Goal: Find contact information: Find contact information

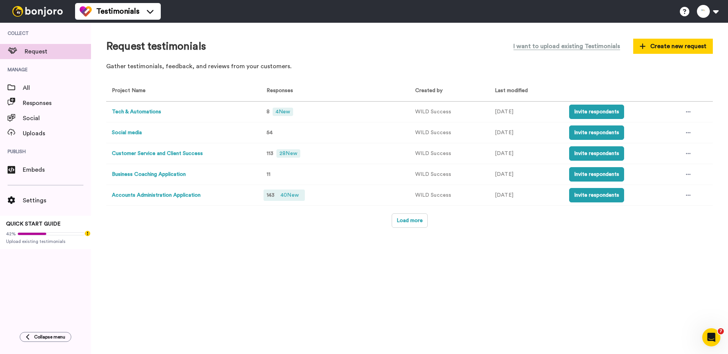
click at [278, 194] on span "40 New" at bounding box center [290, 195] width 24 height 8
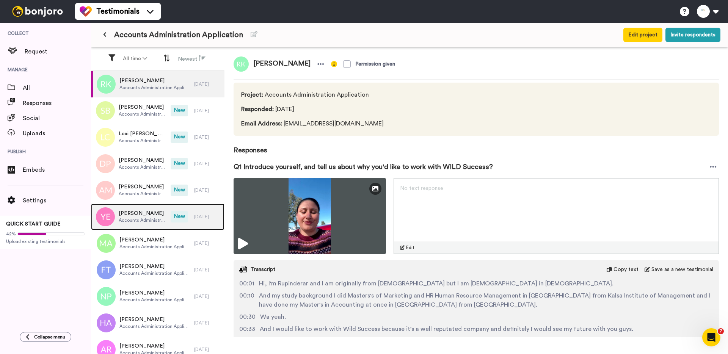
click at [178, 214] on span "New" at bounding box center [179, 216] width 17 height 11
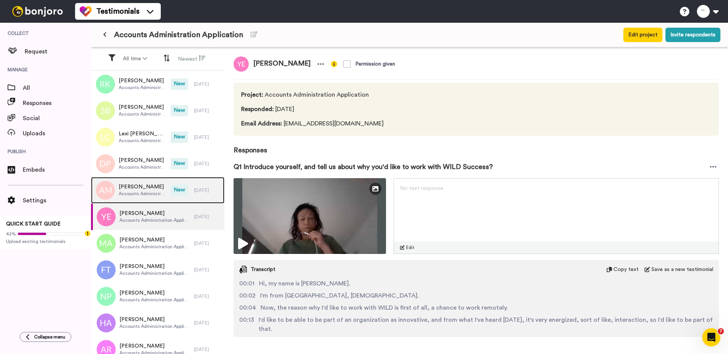
click at [148, 193] on span "Accounts Administration Application" at bounding box center [143, 194] width 48 height 6
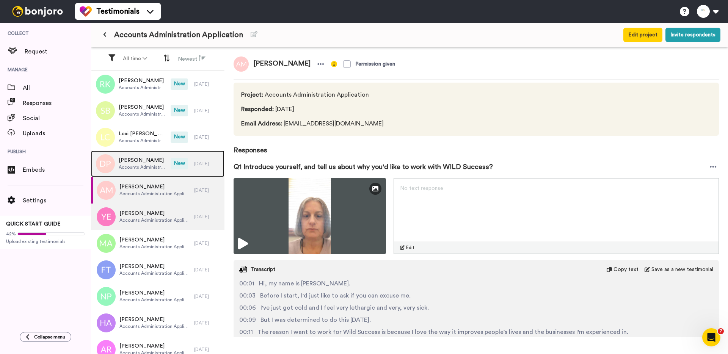
click at [148, 166] on span "Accounts Administration Application" at bounding box center [143, 167] width 48 height 6
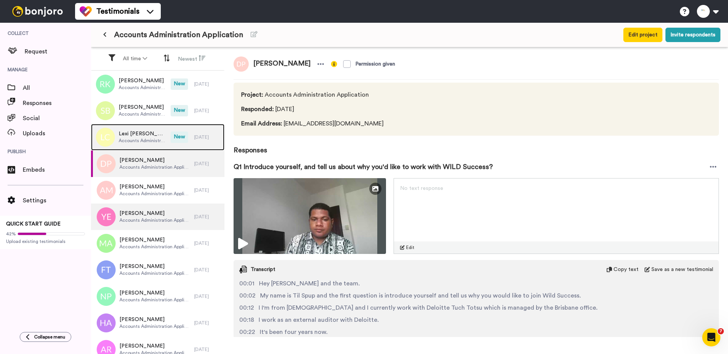
click at [157, 136] on span "Lexi Cotter" at bounding box center [143, 134] width 48 height 8
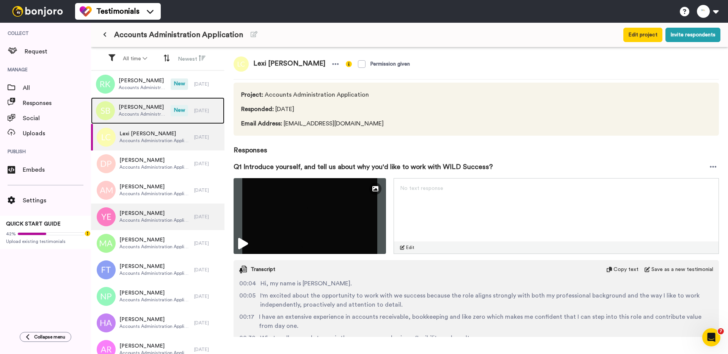
click at [157, 116] on span "Accounts Administration Application" at bounding box center [143, 114] width 48 height 6
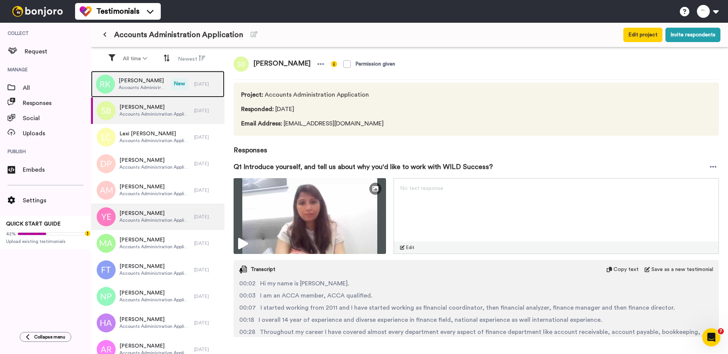
click at [157, 83] on span "Rupinder Kaur" at bounding box center [143, 81] width 48 height 8
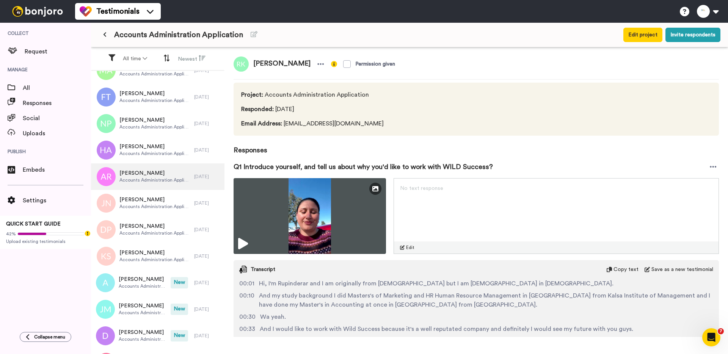
scroll to position [190, 0]
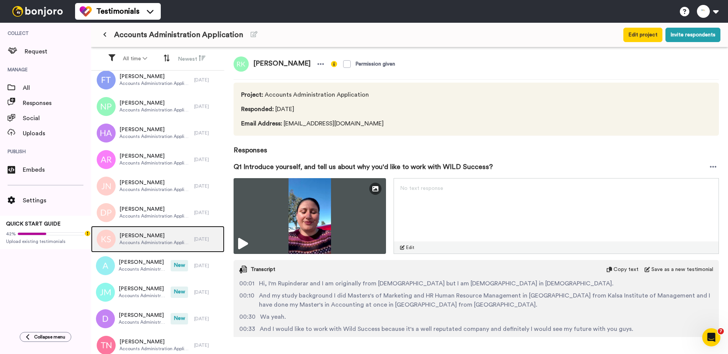
click at [148, 233] on span "Kamalpreet Sandhu" at bounding box center [154, 236] width 71 height 8
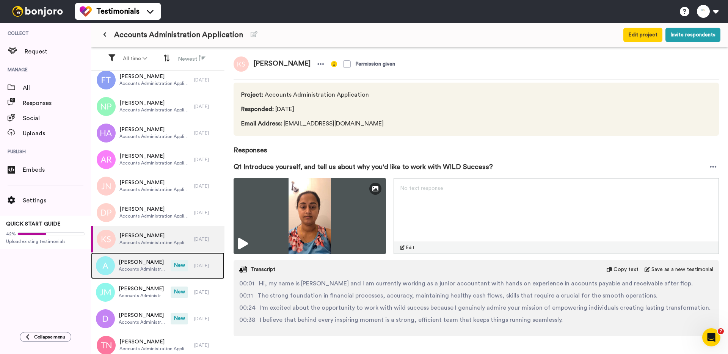
click at [144, 267] on span "Accounts Administration Application" at bounding box center [143, 269] width 48 height 6
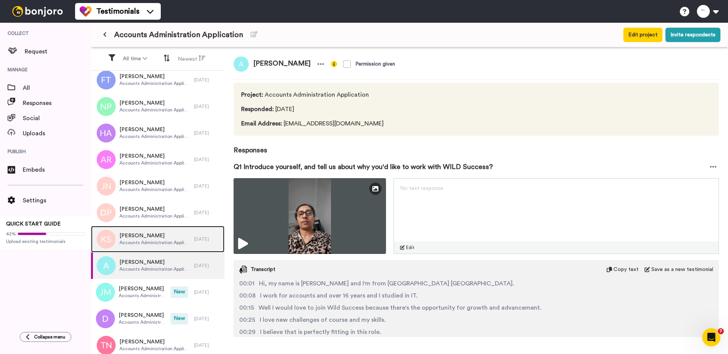
click at [144, 244] on span "Accounts Administration Application" at bounding box center [154, 243] width 71 height 6
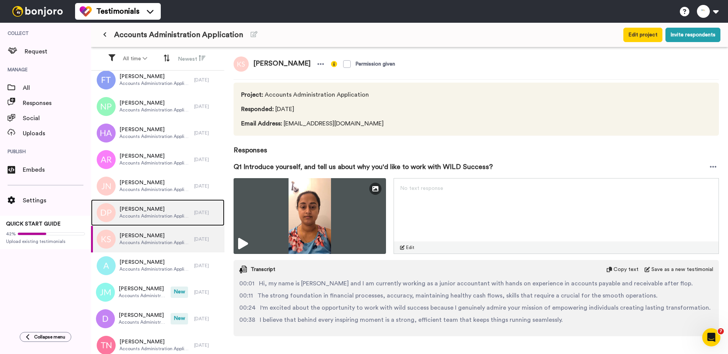
click at [144, 222] on div "Douglas Pakop Accounts Administration Application" at bounding box center [142, 212] width 103 height 27
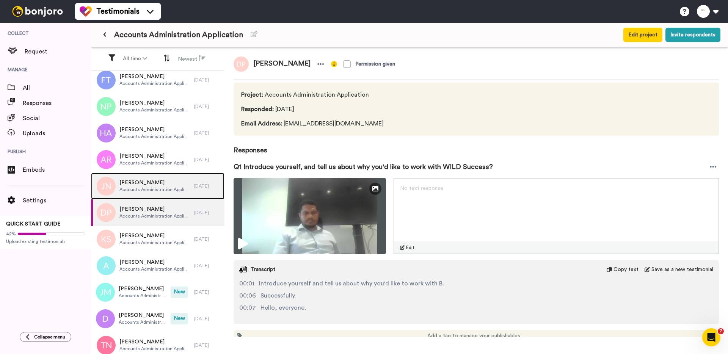
click at [148, 191] on span "Accounts Administration Application" at bounding box center [154, 190] width 71 height 6
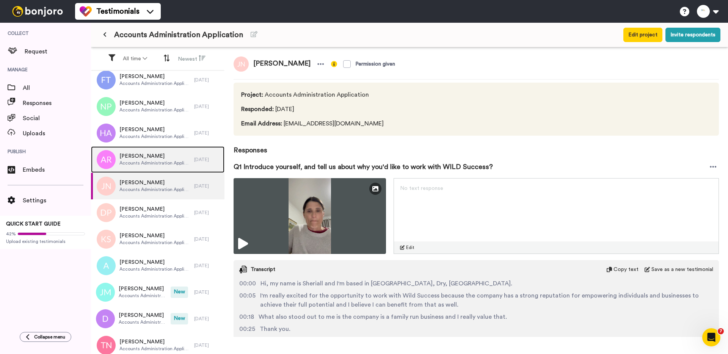
click at [151, 163] on span "Accounts Administration Application" at bounding box center [154, 163] width 71 height 6
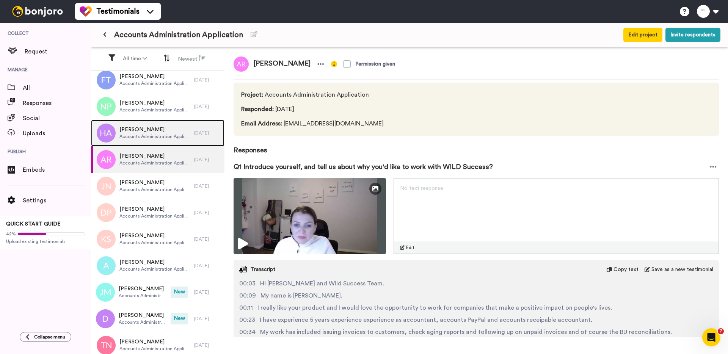
click at [153, 138] on span "Accounts Administration Application" at bounding box center [154, 136] width 71 height 6
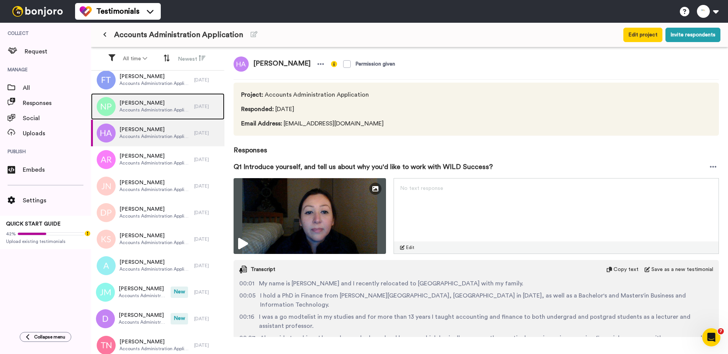
click at [154, 116] on div "Nichelle Prakash Accounts Administration Application" at bounding box center [142, 106] width 103 height 27
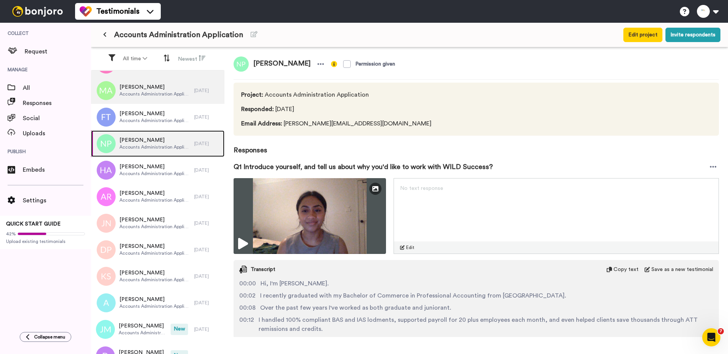
scroll to position [146, 0]
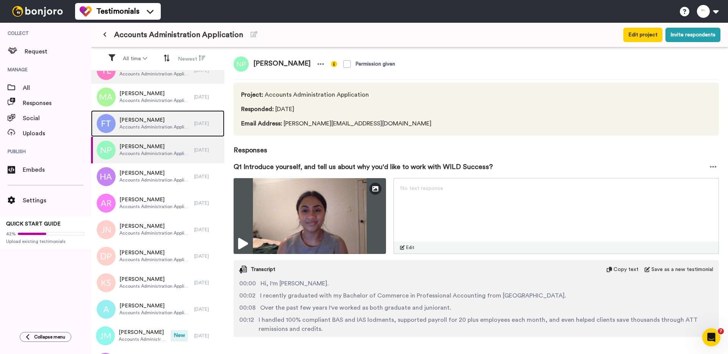
click at [152, 110] on div "Fiona Todd Accounts Administration Application" at bounding box center [142, 123] width 103 height 27
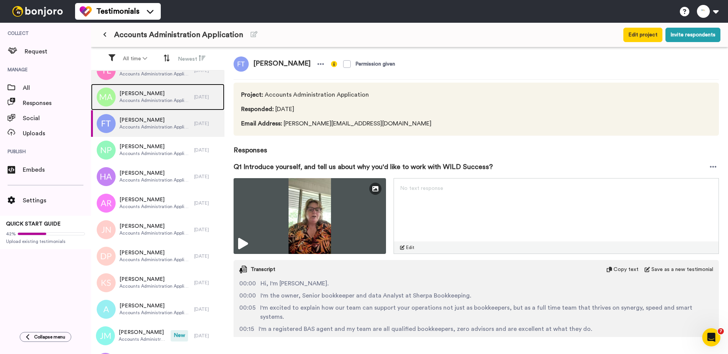
click at [152, 100] on span "Accounts Administration Application" at bounding box center [154, 100] width 71 height 6
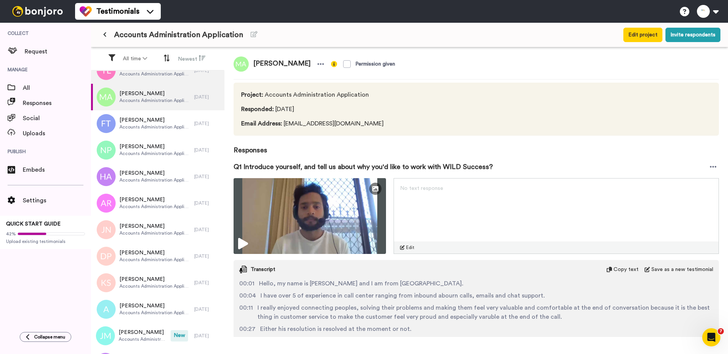
click at [108, 34] on button at bounding box center [105, 35] width 13 height 14
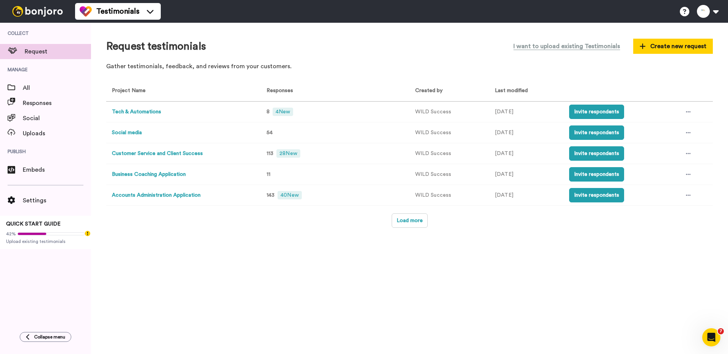
click at [161, 148] on td "Customer Service and Client Success" at bounding box center [182, 153] width 152 height 21
click at [159, 152] on button "Customer Service and Client Success" at bounding box center [157, 154] width 91 height 8
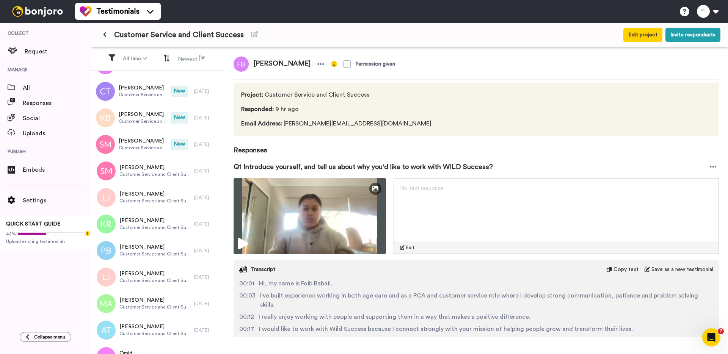
scroll to position [481, 0]
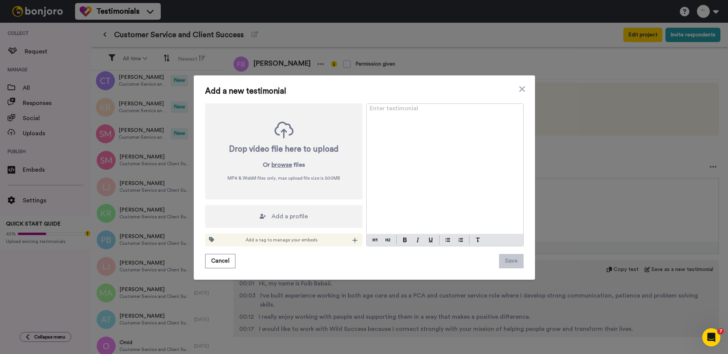
click at [152, 142] on div "Add a new testimonial Drop video file here to upload Or browse files MP4 & WebM…" at bounding box center [364, 177] width 728 height 354
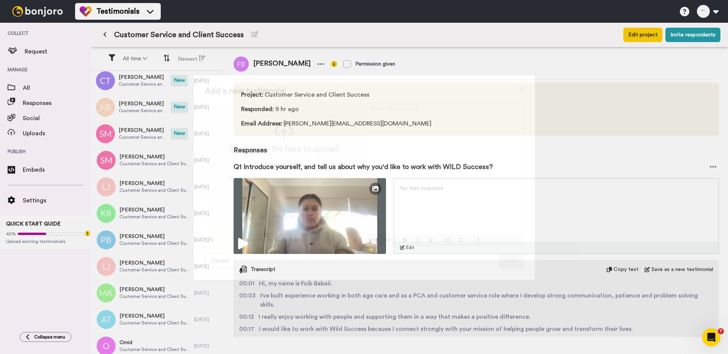
click at [148, 126] on div "Add a new testimonial Drop video file here to upload Or browse files MP4 & WebM…" at bounding box center [364, 177] width 728 height 354
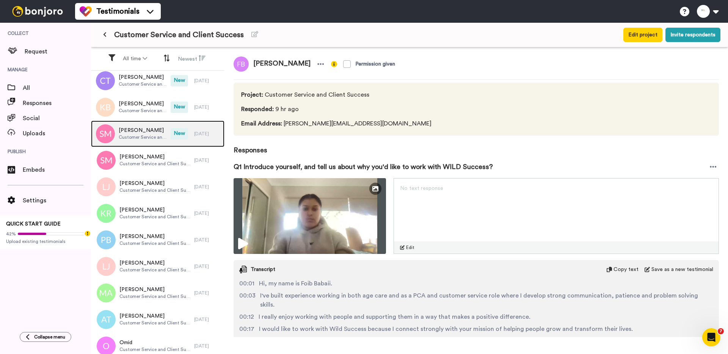
click at [140, 131] on span "Sandra Motallebi" at bounding box center [143, 131] width 48 height 8
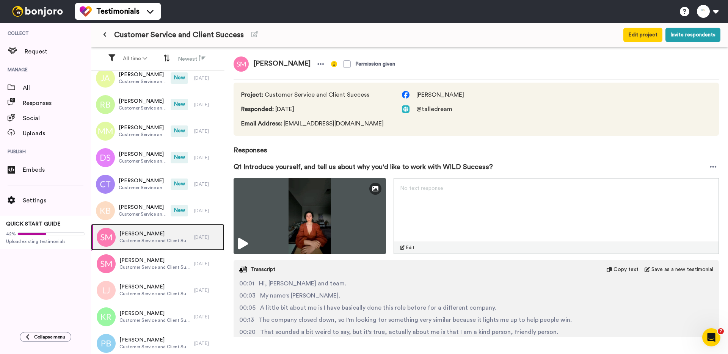
scroll to position [346, 0]
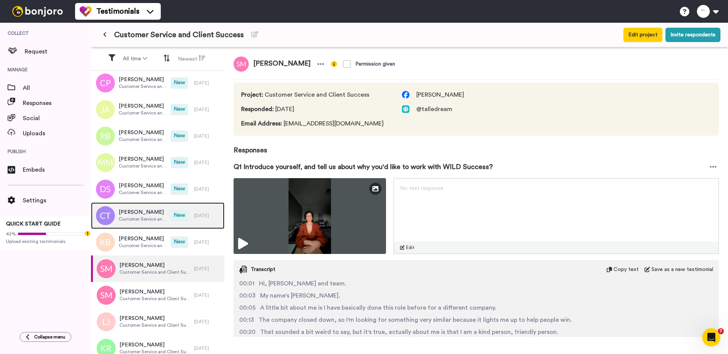
click at [139, 211] on span "Chelcie Tamaira" at bounding box center [143, 213] width 48 height 8
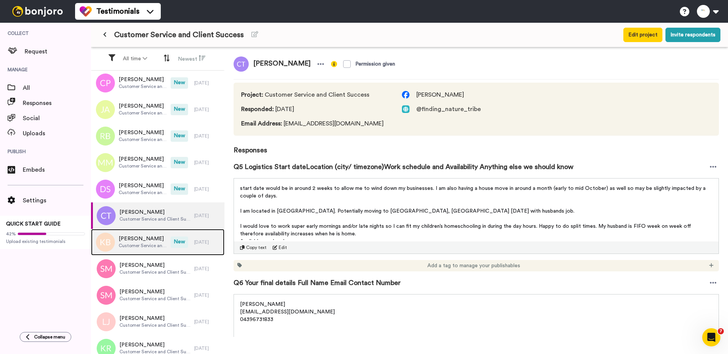
click at [140, 238] on span "Kyneta Bhoola-Twigger" at bounding box center [143, 239] width 48 height 8
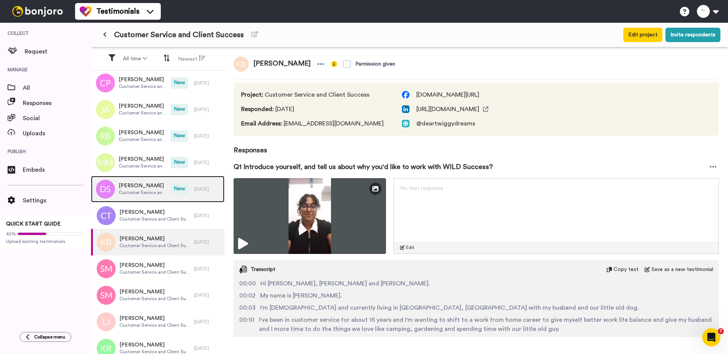
click at [141, 183] on span "Diksha Saini" at bounding box center [143, 186] width 48 height 8
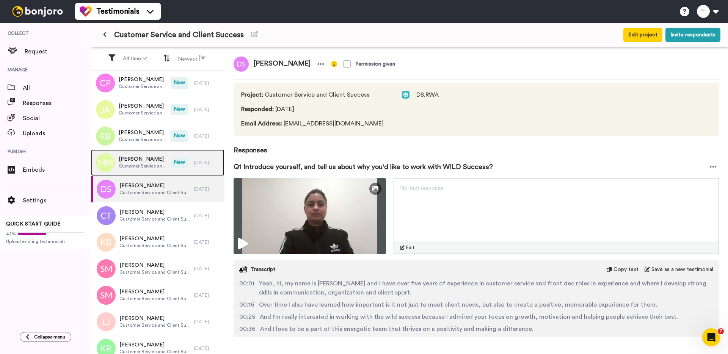
click at [145, 166] on span "Customer Service and Client Success" at bounding box center [143, 166] width 48 height 6
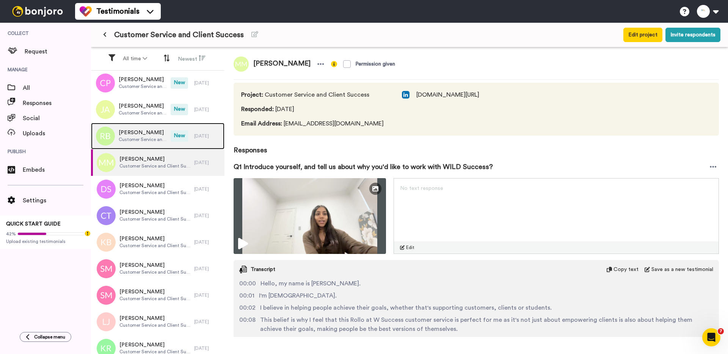
click at [147, 140] on span "Customer Service and Client Success" at bounding box center [143, 140] width 48 height 6
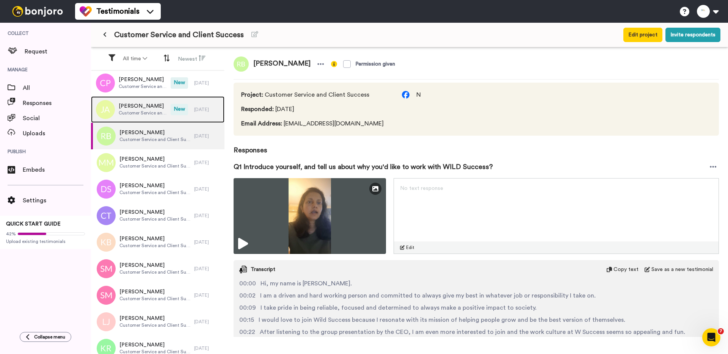
click at [149, 116] on div "Jyothsna Aradhya Customer Service and Client Success" at bounding box center [143, 109] width 48 height 14
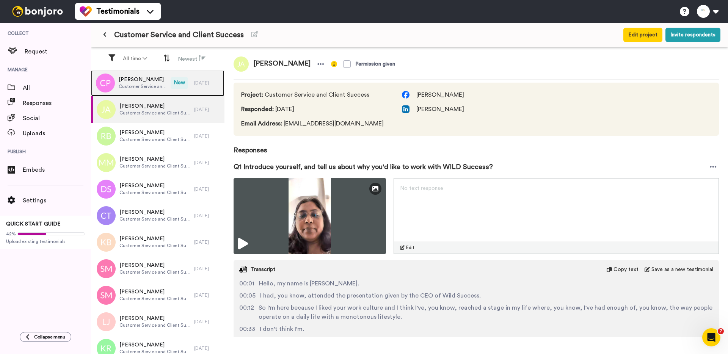
click at [149, 91] on div "Chloe Papanikolaou Customer Service and Client Success" at bounding box center [131, 83] width 80 height 27
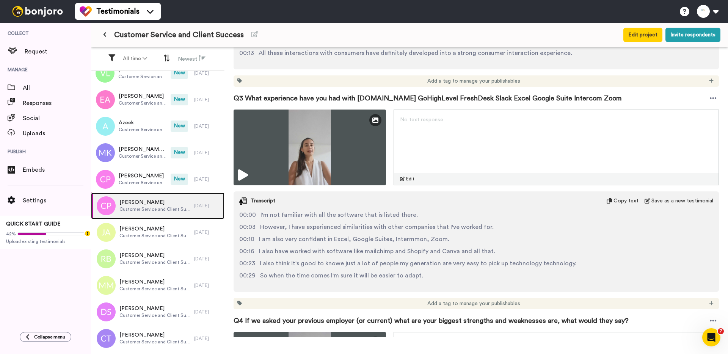
scroll to position [513, 0]
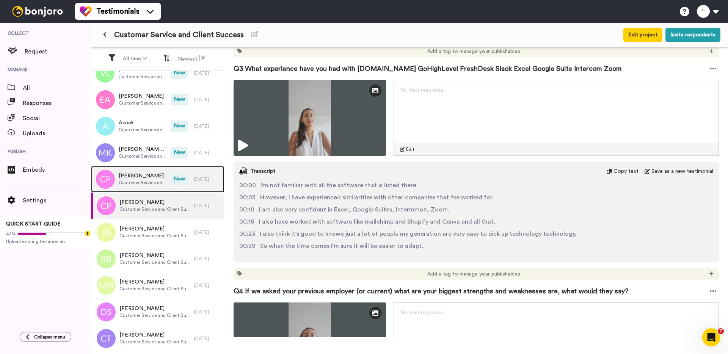
click at [146, 181] on span "Customer Service and Client Success" at bounding box center [143, 183] width 48 height 6
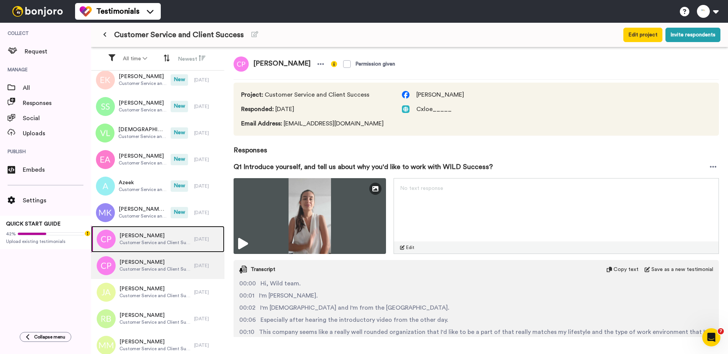
scroll to position [151, 0]
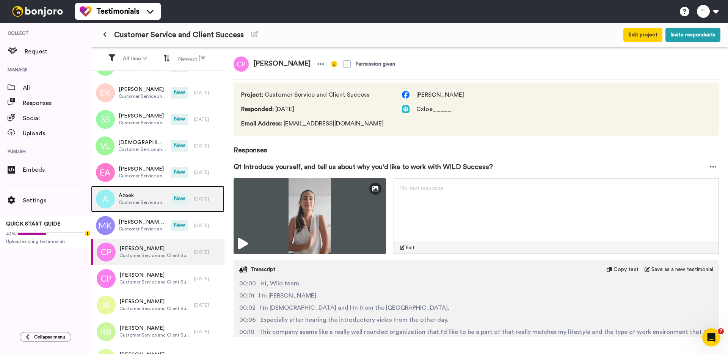
click at [132, 200] on span "Customer Service and Client Success" at bounding box center [143, 202] width 48 height 6
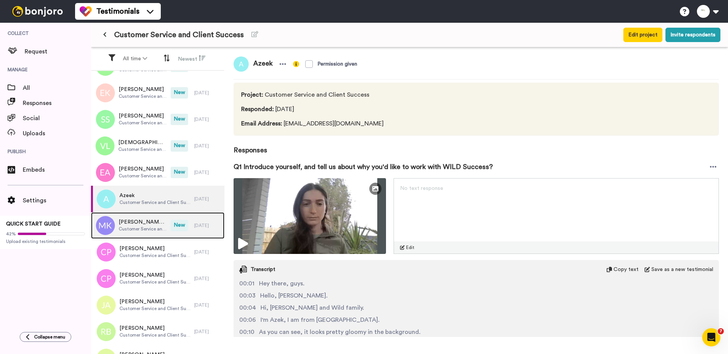
click at [133, 221] on span "Muhammad Khizar Hayat Bhatti" at bounding box center [143, 222] width 48 height 8
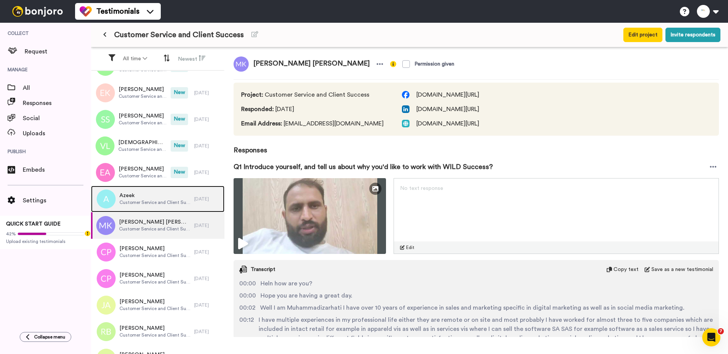
click at [147, 202] on span "Customer Service and Client Success" at bounding box center [154, 202] width 71 height 6
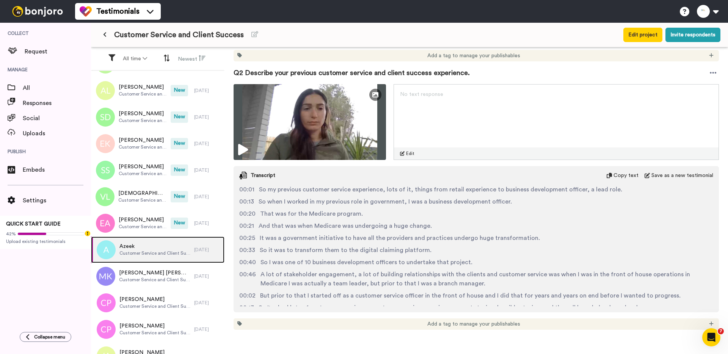
scroll to position [99, 0]
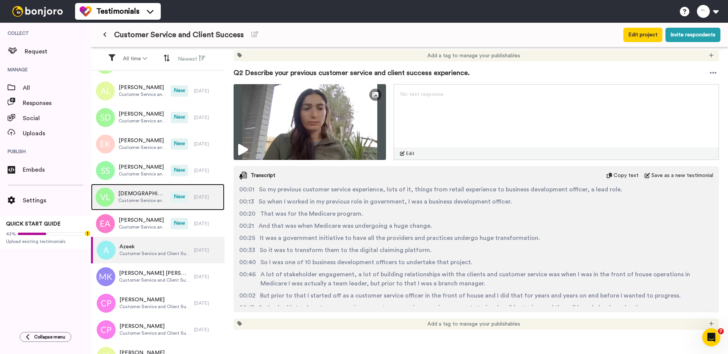
click at [152, 193] on span "Vaishnavi Lella" at bounding box center [142, 194] width 49 height 8
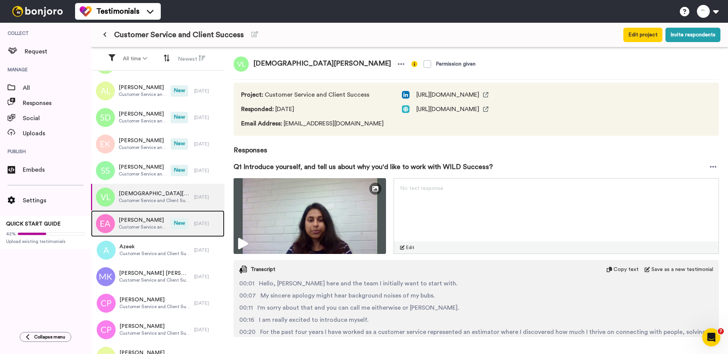
click at [138, 223] on span "Evie Albrew" at bounding box center [143, 221] width 48 height 8
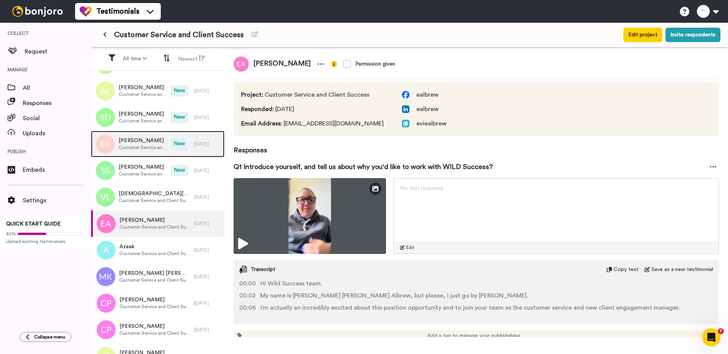
click at [142, 155] on div "Elizabeth Kershaw Customer Service and Client Success" at bounding box center [131, 144] width 80 height 27
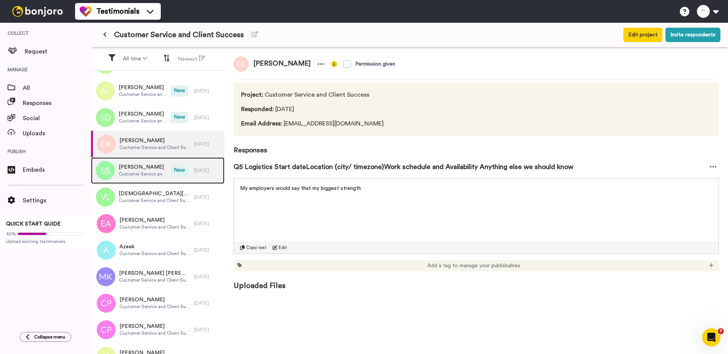
click at [141, 180] on div "Sharika Sharan Customer Service and Client Success" at bounding box center [131, 170] width 80 height 27
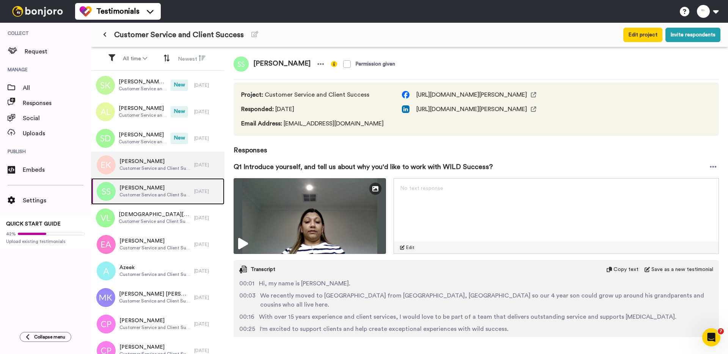
scroll to position [64, 0]
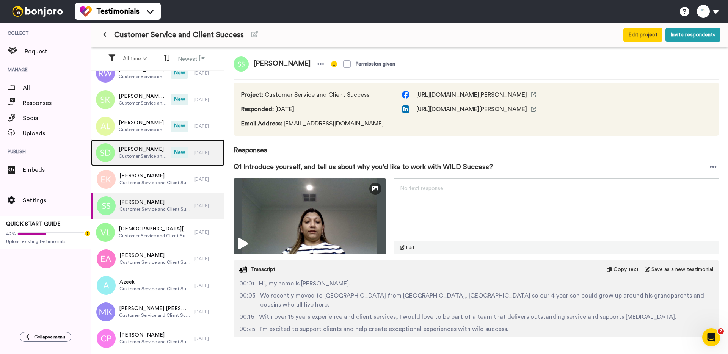
click at [141, 149] on span "Shalini Dargar" at bounding box center [143, 150] width 48 height 8
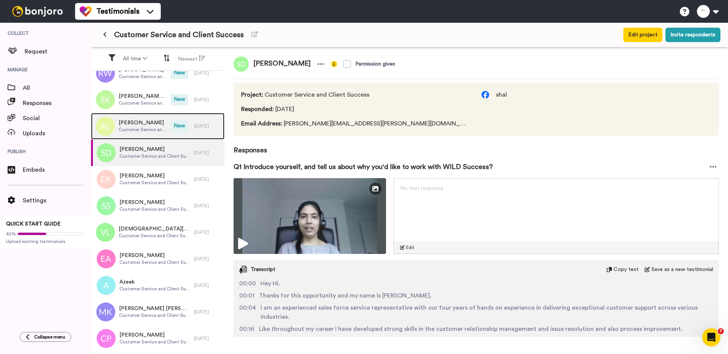
click at [140, 132] on span "Customer Service and Client Success" at bounding box center [143, 130] width 48 height 6
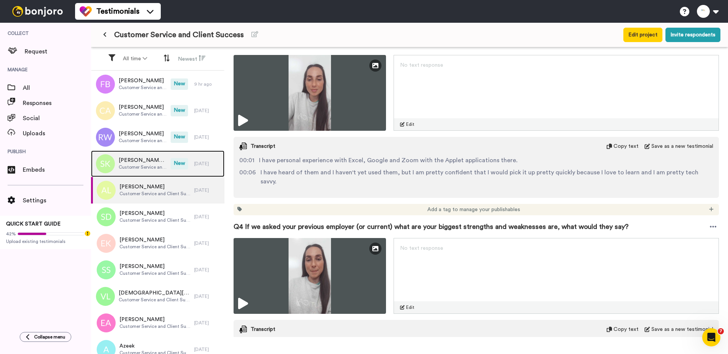
click at [140, 161] on span "Satwik Kumar Mekapothula" at bounding box center [143, 161] width 48 height 8
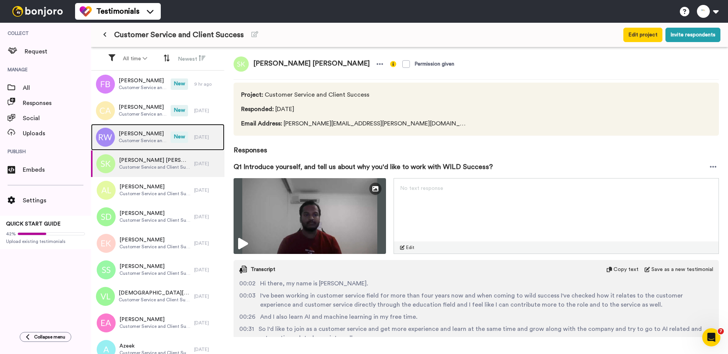
click at [138, 135] on span "Rylee Woolford" at bounding box center [143, 134] width 48 height 8
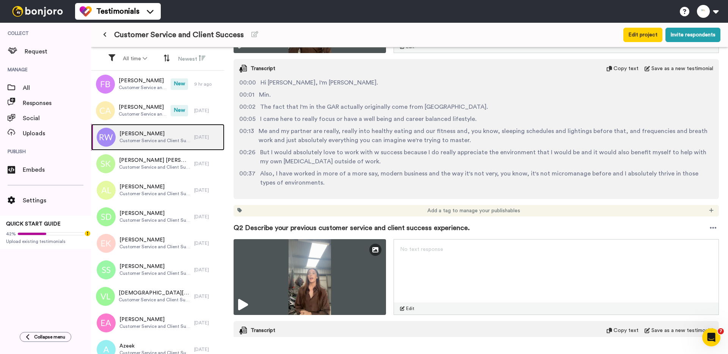
scroll to position [50, 0]
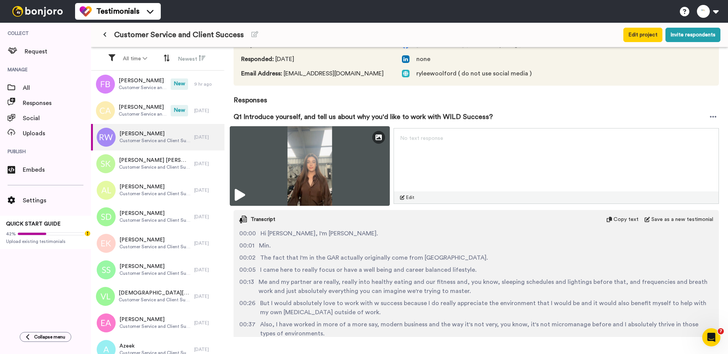
click at [273, 165] on img at bounding box center [310, 166] width 160 height 80
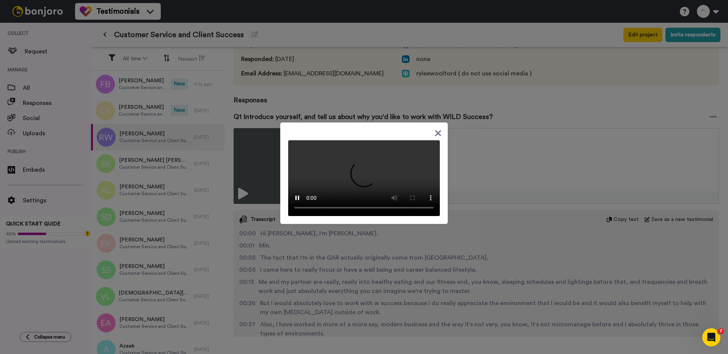
click at [167, 126] on div at bounding box center [364, 177] width 728 height 354
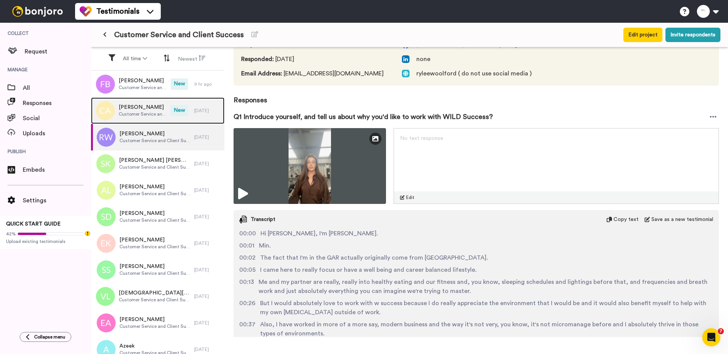
click at [138, 119] on div "Cynthia Amaro Customer Service and Client Success" at bounding box center [131, 110] width 80 height 27
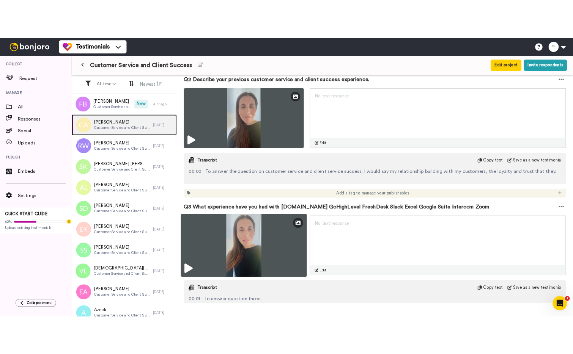
scroll to position [254, 0]
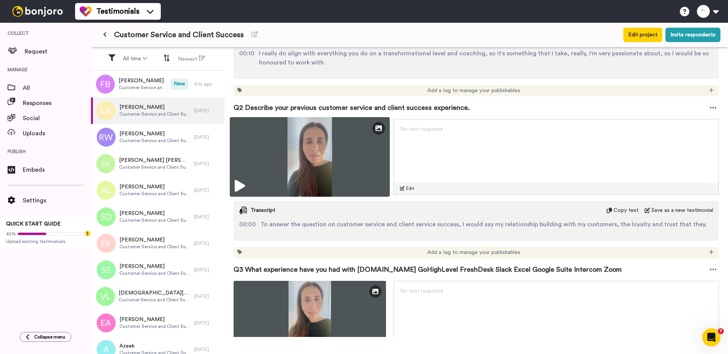
click at [267, 171] on img at bounding box center [310, 157] width 160 height 80
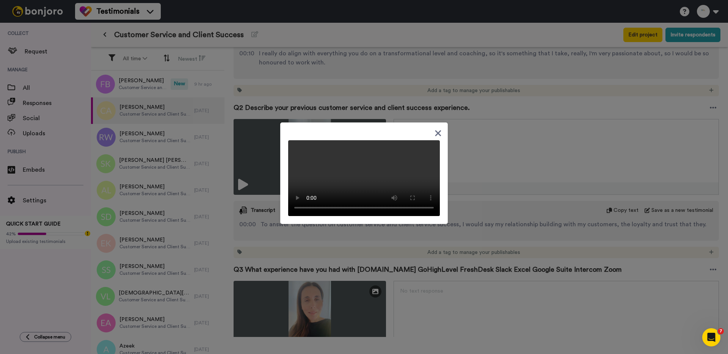
click at [237, 180] on div at bounding box center [364, 177] width 728 height 354
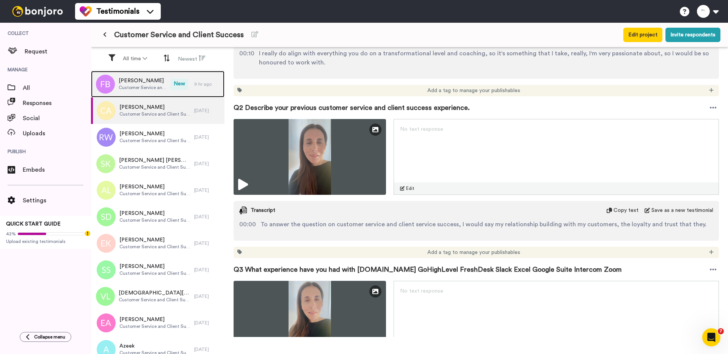
click at [137, 81] on span "Fawzia Babayi" at bounding box center [143, 81] width 48 height 8
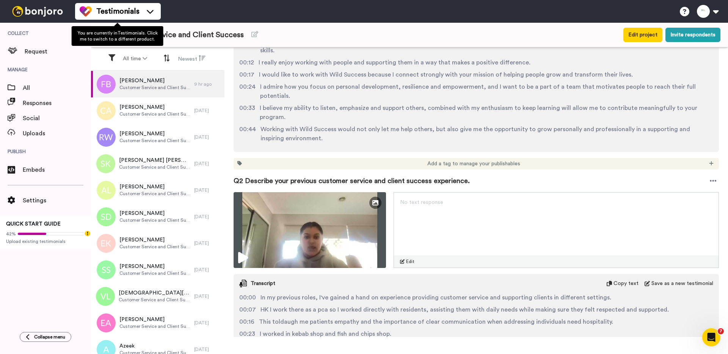
click at [105, 34] on span "You are currently in Testimonials . Click me to switch to a different product." at bounding box center [117, 36] width 80 height 11
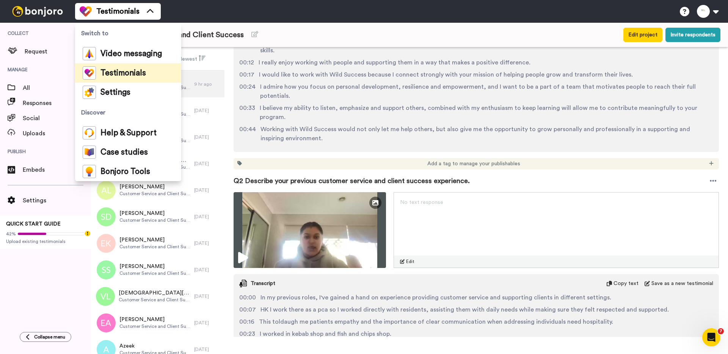
click at [193, 31] on span "Customer Service and Client Success" at bounding box center [179, 35] width 130 height 11
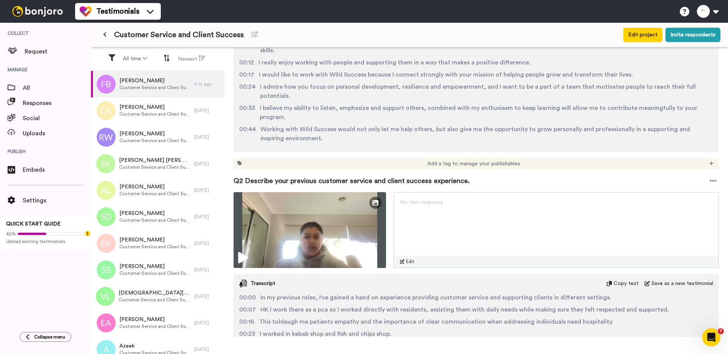
click at [107, 34] on button at bounding box center [105, 35] width 13 height 14
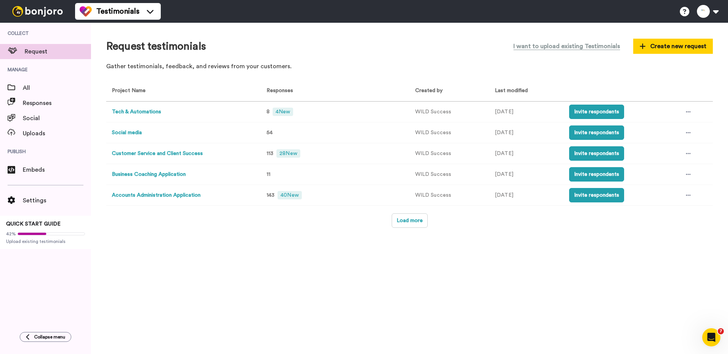
click at [132, 132] on button "Social media" at bounding box center [127, 133] width 30 height 8
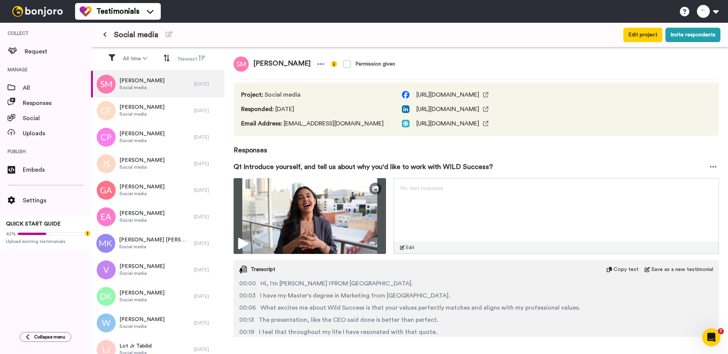
click at [301, 125] on span "Email Address : msayoni13@gmail.com" at bounding box center [314, 123] width 146 height 9
drag, startPoint x: 346, startPoint y: 125, endPoint x: 283, endPoint y: 124, distance: 62.6
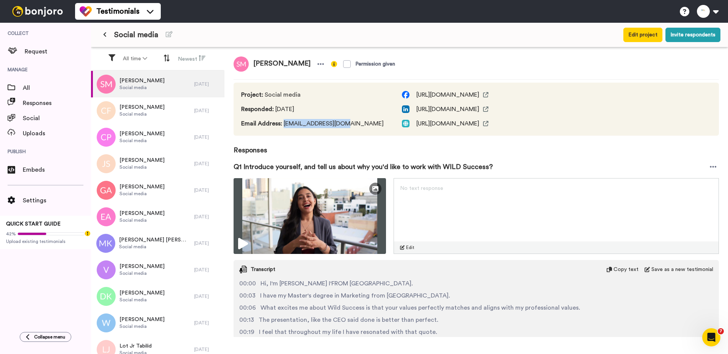
click at [283, 124] on span "Email Address : msayoni13@gmail.com" at bounding box center [314, 123] width 146 height 9
copy span "msayoni13@gmail.com"
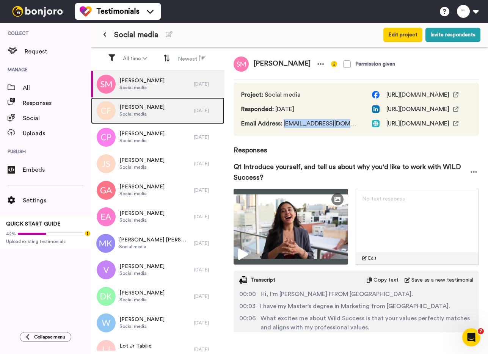
click at [142, 108] on span "Cindy Faiers" at bounding box center [141, 108] width 45 height 8
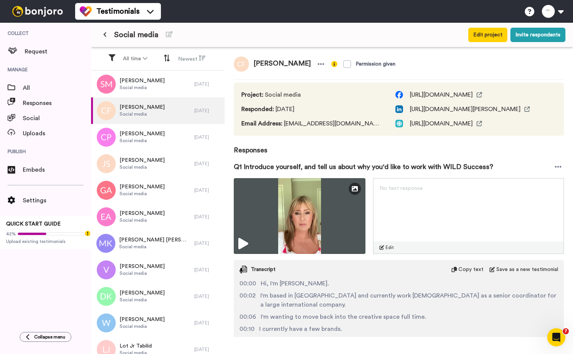
click at [310, 122] on span "Email Address : faiers5@bigpond.com" at bounding box center [310, 123] width 139 height 9
click at [303, 124] on span "Email Address : faiers5@bigpond.com" at bounding box center [310, 123] width 139 height 9
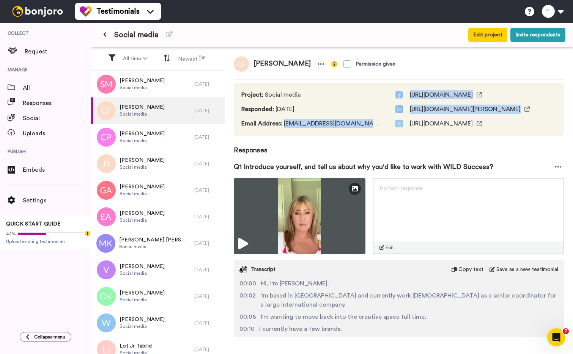
drag, startPoint x: 283, startPoint y: 124, endPoint x: 350, endPoint y: 124, distance: 67.5
click at [350, 124] on div "Project : Social media Responded : 2 days ago Email Address : faiers5@bigpond.c…" at bounding box center [399, 109] width 330 height 53
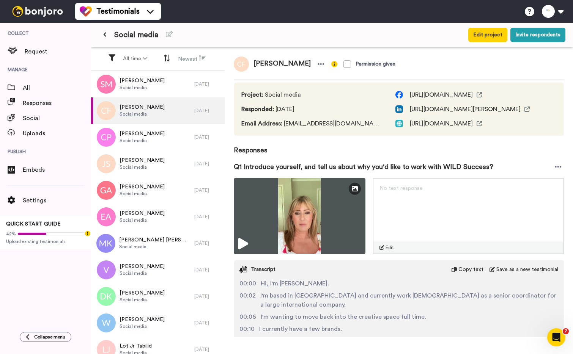
click at [326, 126] on span "Email Address : faiers5@bigpond.com" at bounding box center [310, 123] width 139 height 9
click at [326, 126] on html "Testimonials Switch to Video messaging Testimonials Settings Discover Help & Su…" at bounding box center [286, 177] width 573 height 354
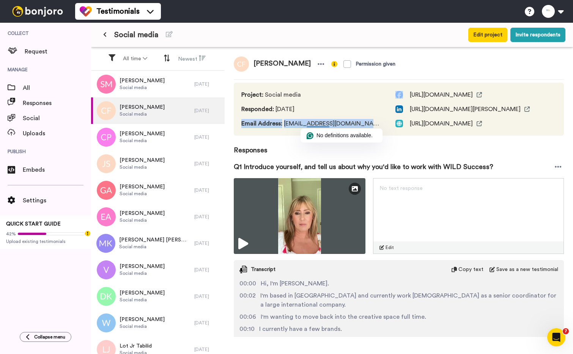
copy span "Email Address : faiers5@bigpond.com"
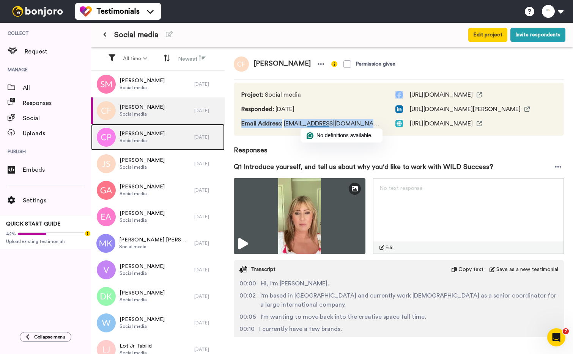
click at [151, 140] on span "Social media" at bounding box center [141, 141] width 45 height 6
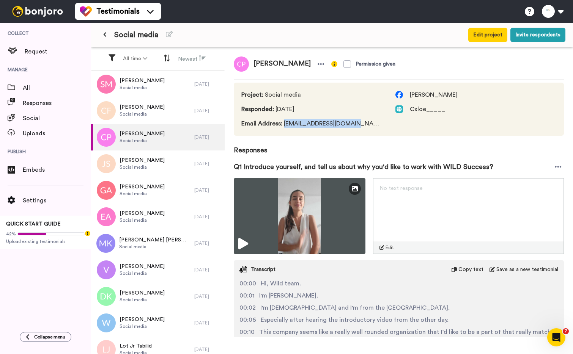
drag, startPoint x: 284, startPoint y: 125, endPoint x: 356, endPoint y: 125, distance: 71.3
click at [356, 125] on div "Project : Social media Responded : 2 days ago Email Address : chloepapa1@hotmai…" at bounding box center [399, 109] width 330 height 53
copy span "chloepapa1@hotmail.com"
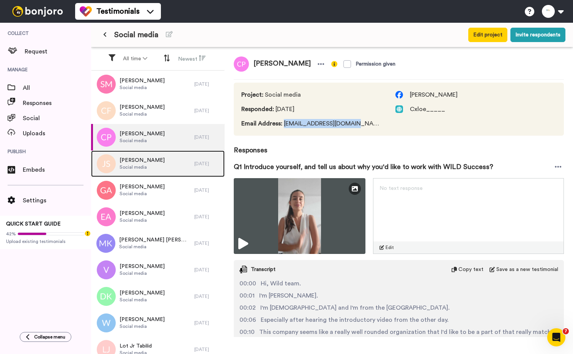
click at [146, 162] on span "Jade Saavedra" at bounding box center [141, 161] width 45 height 8
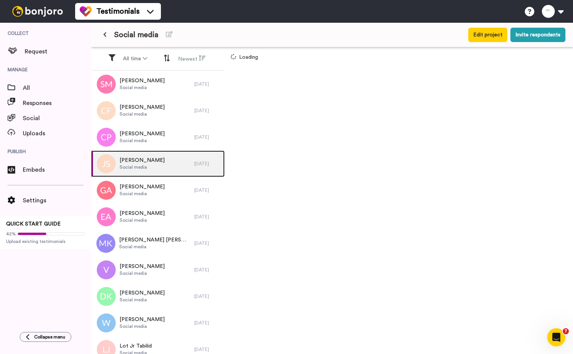
click at [146, 162] on span "Jade Saavedra" at bounding box center [141, 161] width 45 height 8
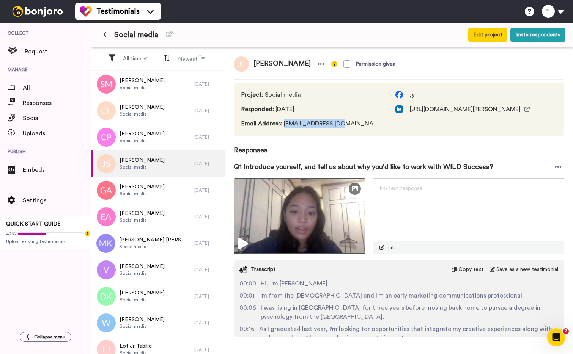
drag, startPoint x: 284, startPoint y: 124, endPoint x: 345, endPoint y: 126, distance: 61.1
click at [345, 126] on div "Project : Social media Responded : 2 days ago Email Address : jadesaav@gmail.co…" at bounding box center [399, 109] width 330 height 53
copy span "jadesaav@gmail.com"
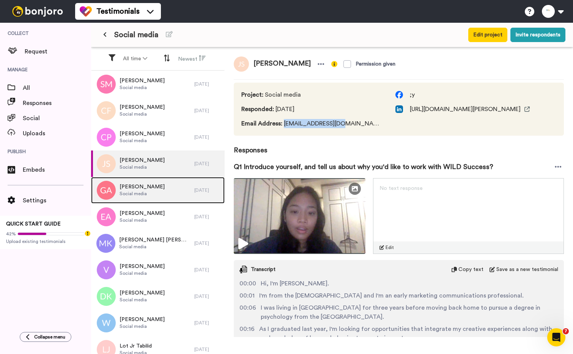
click at [149, 185] on span "Grace Anaru" at bounding box center [141, 187] width 45 height 8
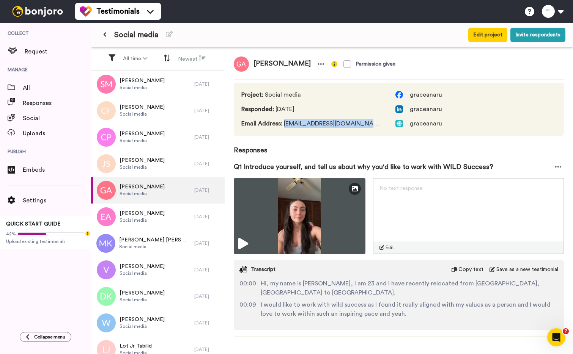
drag, startPoint x: 283, startPoint y: 126, endPoint x: 363, endPoint y: 127, distance: 79.6
click at [363, 128] on div "Project : Social media Responded : 2 days ago Email Address : gracevictoria146@…" at bounding box center [399, 109] width 330 height 53
copy span "gracevictoria146@gmail.com"
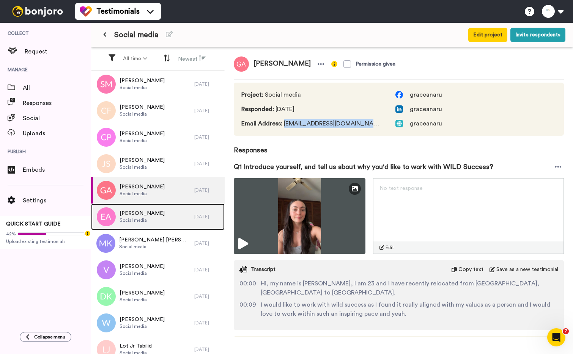
click at [138, 217] on span "Social media" at bounding box center [141, 220] width 45 height 6
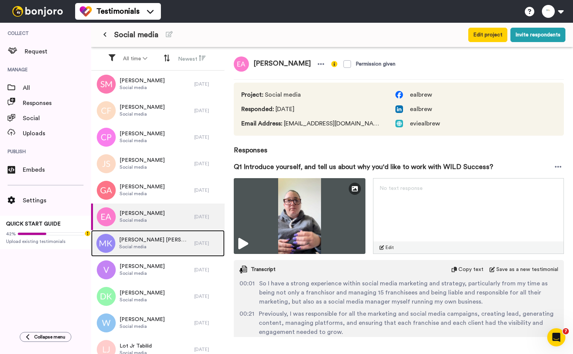
click at [145, 245] on span "Social media" at bounding box center [154, 247] width 71 height 6
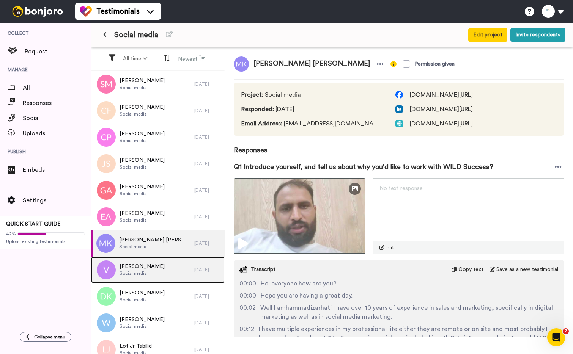
click at [142, 258] on div "Vendela Social media" at bounding box center [142, 270] width 103 height 27
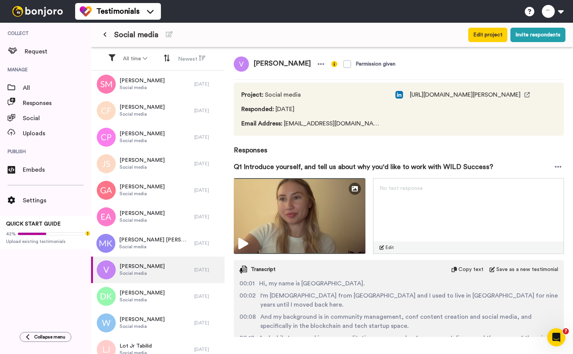
drag, startPoint x: 284, startPoint y: 125, endPoint x: 358, endPoint y: 125, distance: 73.9
click at [358, 125] on div "Project : Social media Responded : 2 days ago Email Address : vendelsahlberg@ya…" at bounding box center [399, 109] width 330 height 53
drag, startPoint x: 356, startPoint y: 125, endPoint x: 284, endPoint y: 126, distance: 72.1
click at [284, 126] on div "Project : Social media Responded : 2 days ago Email Address : vendelsahlberg@ya…" at bounding box center [399, 109] width 330 height 53
copy span "vendelsahlberg@yahoo.se"
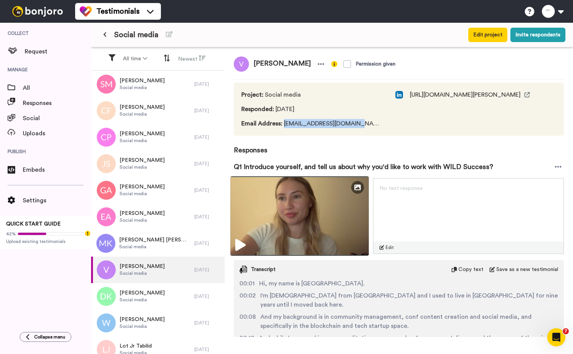
click at [275, 211] on img at bounding box center [299, 216] width 138 height 80
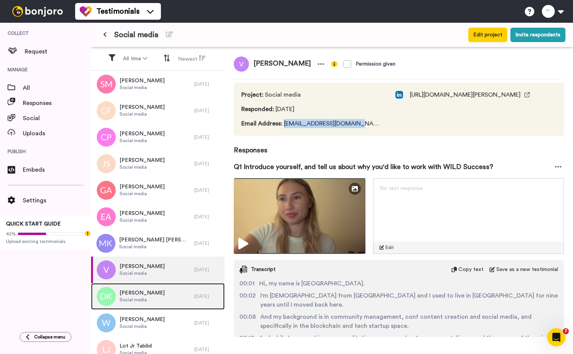
click at [146, 301] on span "Social media" at bounding box center [141, 300] width 45 height 6
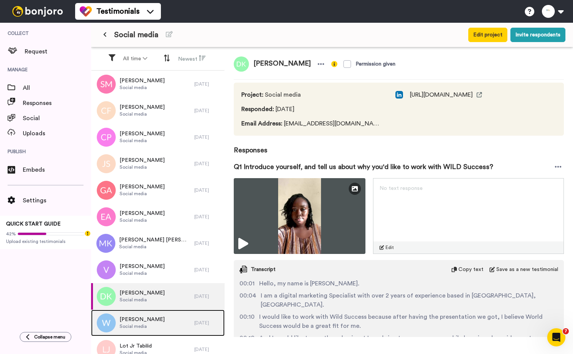
click at [129, 320] on span "William" at bounding box center [141, 320] width 45 height 8
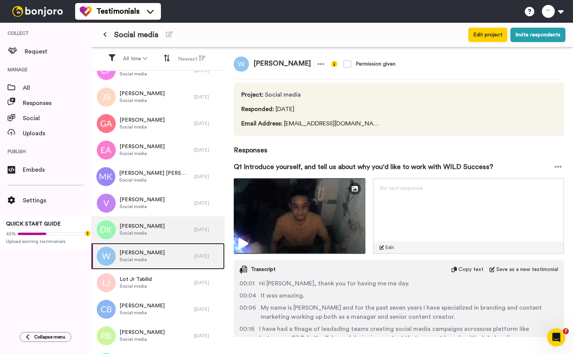
scroll to position [104, 0]
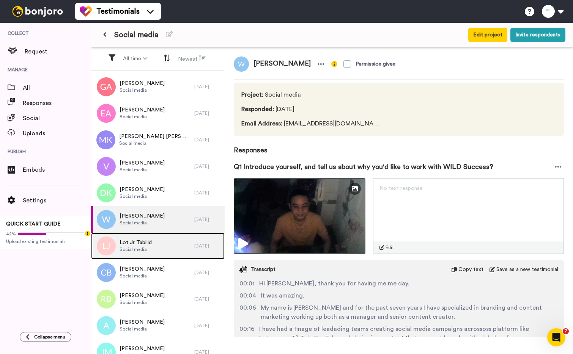
click at [141, 247] on span "Social media" at bounding box center [135, 249] width 32 height 6
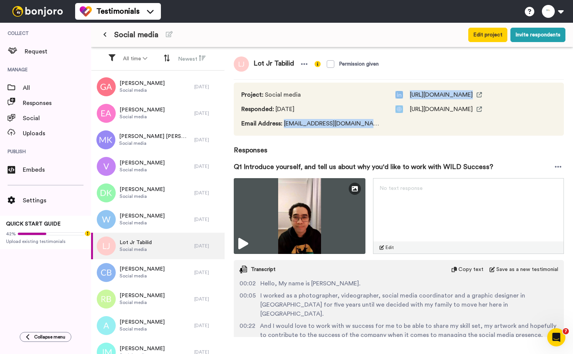
drag, startPoint x: 282, startPoint y: 124, endPoint x: 358, endPoint y: 124, distance: 75.5
click at [358, 124] on div "Project : Social media Responded : 3 days ago Email Address : lottabilidjr@gmai…" at bounding box center [399, 109] width 330 height 53
click at [353, 126] on div "Project : Social media Responded : 3 days ago Email Address : lottabilidjr@gmai…" at bounding box center [399, 109] width 330 height 53
drag, startPoint x: 358, startPoint y: 126, endPoint x: 286, endPoint y: 126, distance: 72.0
click at [286, 126] on div "Project : Social media Responded : 3 days ago Email Address : lottabilidjr@gmai…" at bounding box center [399, 109] width 330 height 53
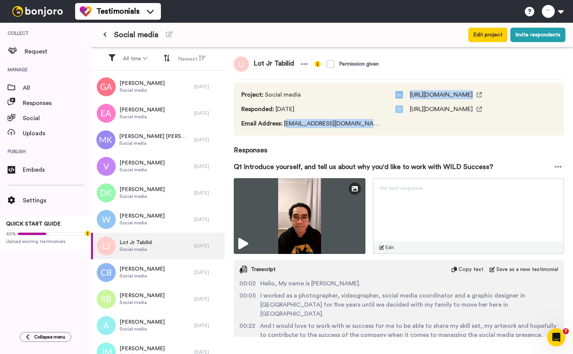
click at [286, 126] on span "Email Address : lottabilidjr@gmail.com" at bounding box center [310, 123] width 139 height 9
click at [330, 126] on span "Email Address : lottabilidjr@gmail.com" at bounding box center [310, 123] width 139 height 9
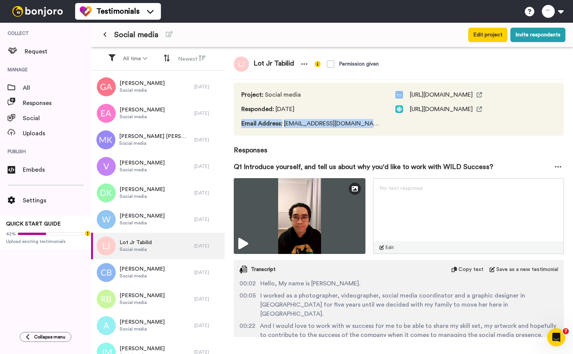
click at [350, 125] on div "Project : Social media Responded : 3 days ago Email Address : lottabilidjr@gmai…" at bounding box center [399, 109] width 330 height 53
drag, startPoint x: 348, startPoint y: 125, endPoint x: 283, endPoint y: 126, distance: 65.6
click at [283, 126] on div "Project : Social media Responded : 3 days ago Email Address : lottabilidjr@gmai…" at bounding box center [399, 109] width 330 height 53
copy span "lottabilidjr@gmail.com"
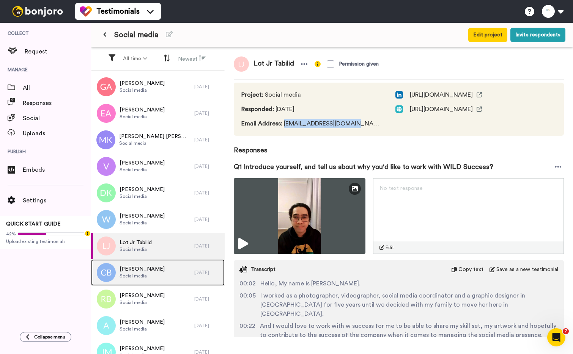
click at [129, 275] on span "Social media" at bounding box center [141, 276] width 45 height 6
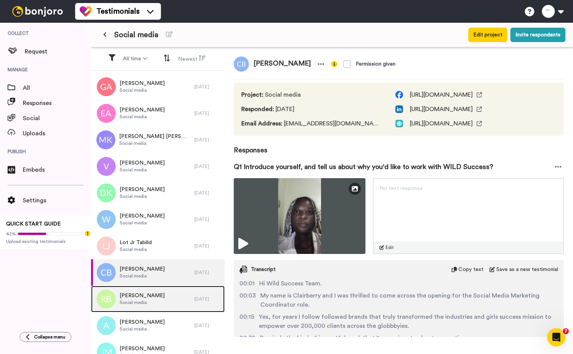
click at [140, 300] on span "Social media" at bounding box center [141, 303] width 45 height 6
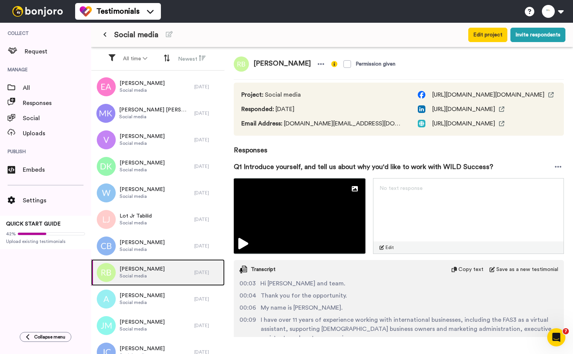
scroll to position [144, 0]
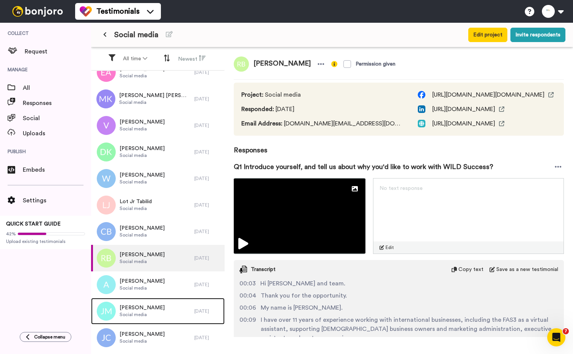
click at [140, 300] on div "Janelle McEvoy Social media" at bounding box center [142, 311] width 103 height 27
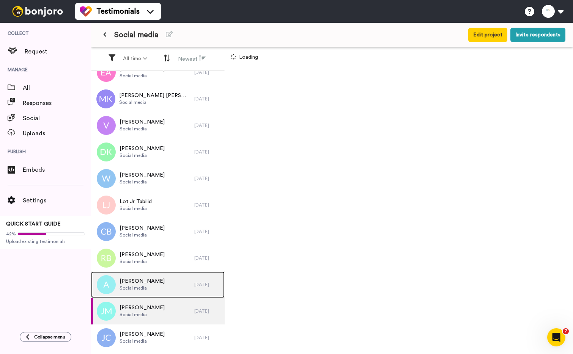
click at [144, 283] on span "Akshaya" at bounding box center [141, 282] width 45 height 8
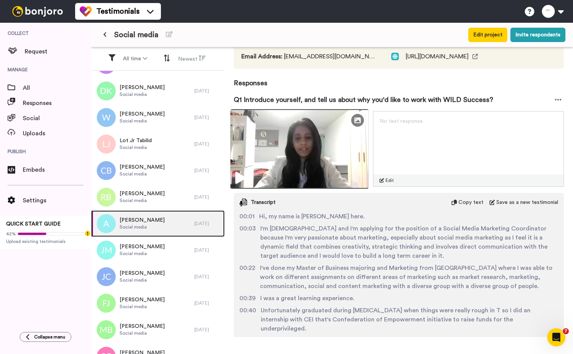
scroll to position [72, 0]
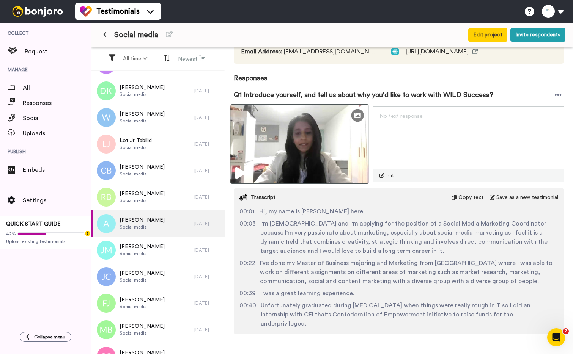
click at [309, 155] on img at bounding box center [299, 144] width 138 height 80
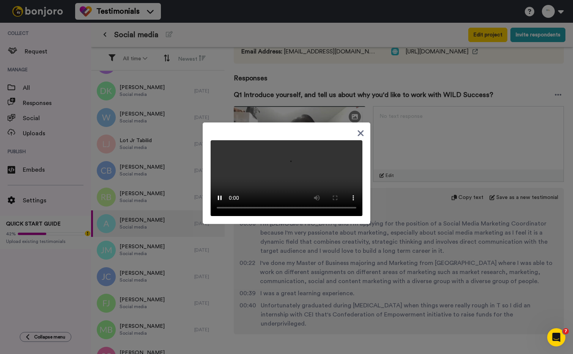
click at [154, 247] on div at bounding box center [286, 177] width 573 height 354
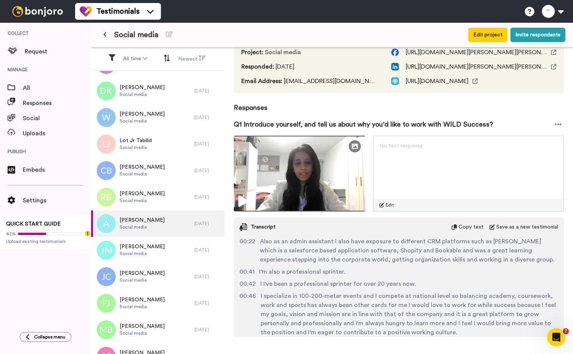
scroll to position [0, 0]
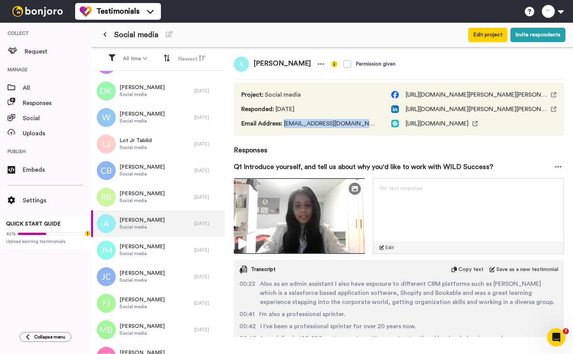
drag, startPoint x: 370, startPoint y: 124, endPoint x: 284, endPoint y: 127, distance: 86.1
click at [284, 127] on div "Project : Social media Responded : 3 days ago Email Address : akshayaiyer030596…" at bounding box center [399, 109] width 330 height 53
copy span "akshayaiyer030596@gmail.com"
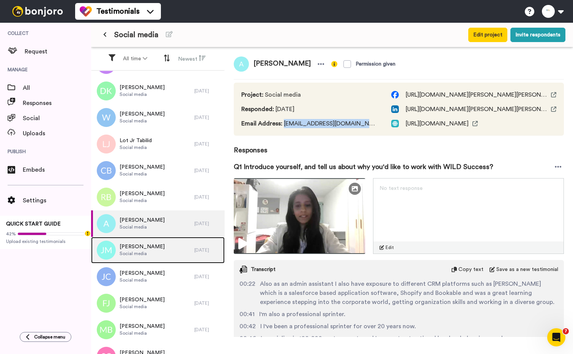
click at [146, 247] on span "Janelle McEvoy" at bounding box center [141, 247] width 45 height 8
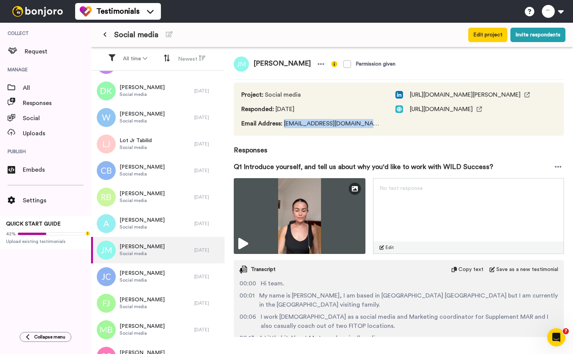
drag, startPoint x: 370, startPoint y: 123, endPoint x: 282, endPoint y: 125, distance: 88.4
click at [282, 125] on div "Project : Social media Responded : 3 days ago Email Address : janellemcevoy25@h…" at bounding box center [399, 109] width 330 height 53
copy span "janellemcevoy25@hotmail.com"
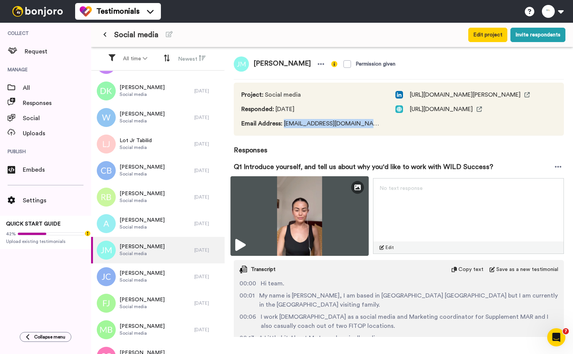
click at [292, 202] on img at bounding box center [299, 216] width 138 height 80
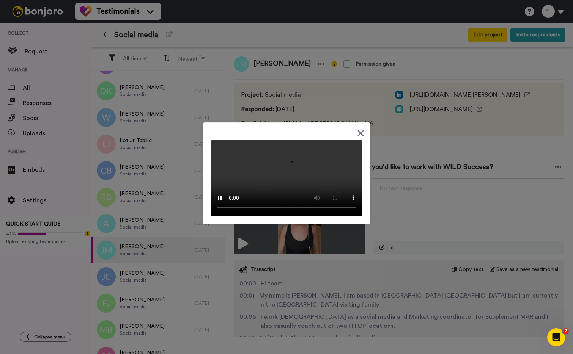
click at [174, 261] on div at bounding box center [286, 177] width 573 height 354
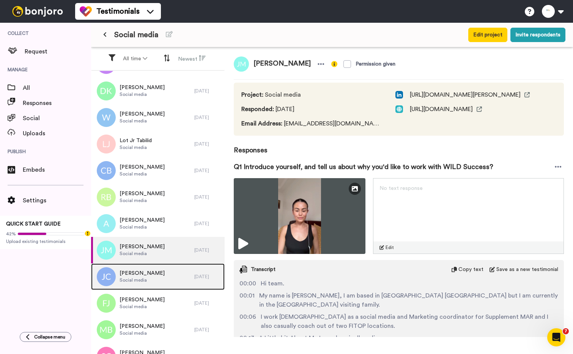
click at [160, 277] on span "Social media" at bounding box center [141, 280] width 45 height 6
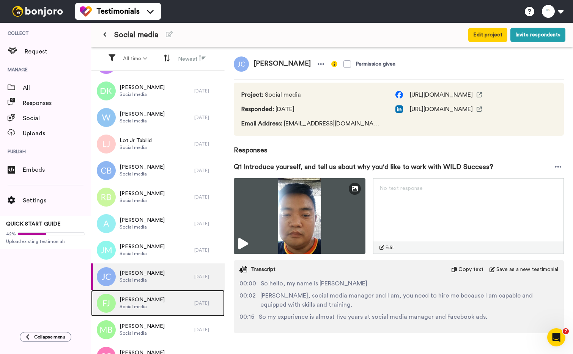
click at [146, 308] on span "Social media" at bounding box center [141, 307] width 45 height 6
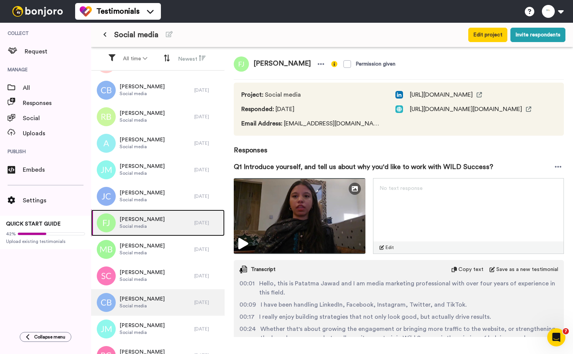
scroll to position [330, 0]
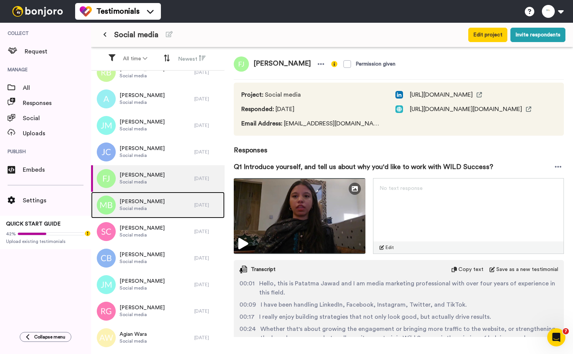
click at [153, 204] on span "Mija Belamide" at bounding box center [141, 202] width 45 height 8
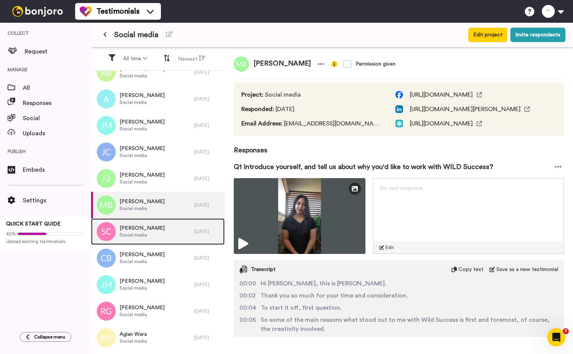
click at [151, 236] on span "Social media" at bounding box center [141, 235] width 45 height 6
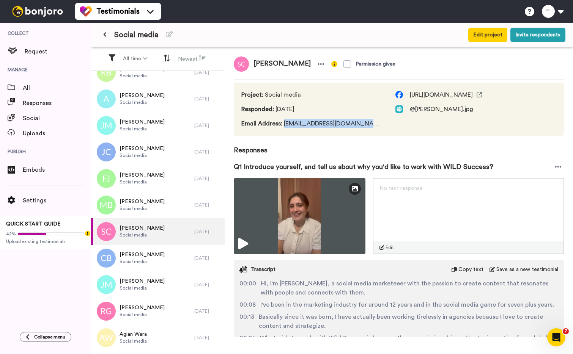
drag, startPoint x: 358, startPoint y: 124, endPoint x: 285, endPoint y: 127, distance: 73.3
click at [284, 127] on div "Project : Social media Responded : 3 days ago Email Address : Surbhichhabra148@…" at bounding box center [399, 109] width 330 height 53
copy span "Surbhichhabra148@gmail.com"
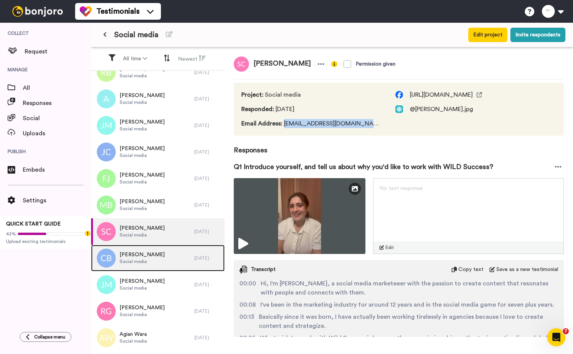
click at [132, 256] on span "Claire Berry" at bounding box center [141, 255] width 45 height 8
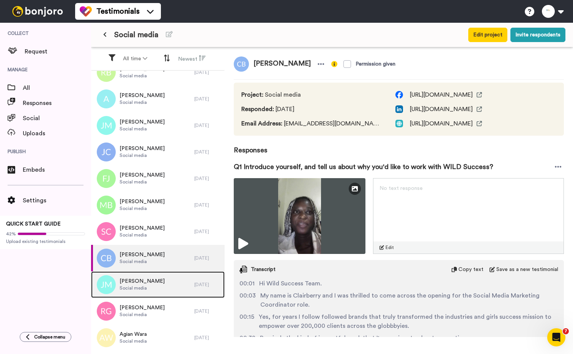
click at [159, 281] on span "Jerome Mendoza" at bounding box center [141, 282] width 45 height 8
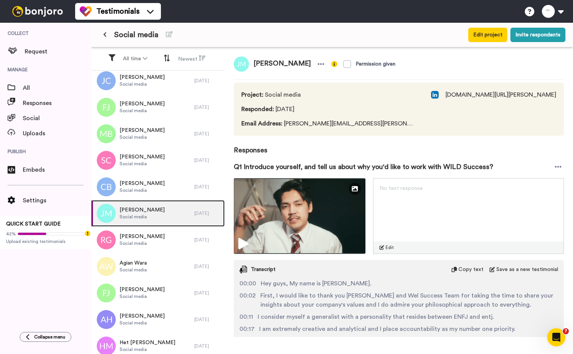
scroll to position [408, 0]
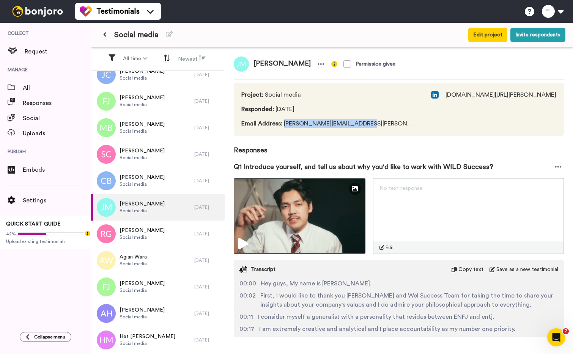
drag, startPoint x: 371, startPoint y: 125, endPoint x: 282, endPoint y: 126, distance: 89.5
click at [282, 126] on div "Project : Social media Responded : 4 days ago Email Address : jerome.m.mendoza@…" at bounding box center [399, 109] width 330 height 53
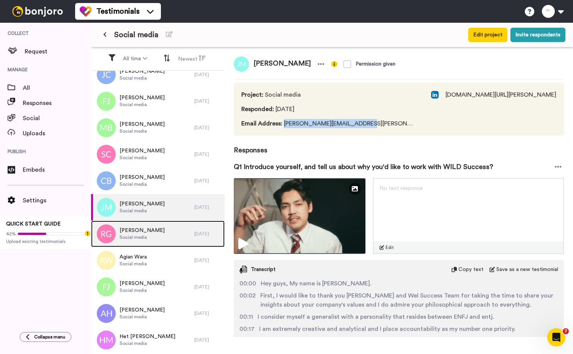
click at [143, 233] on span "Richard Gibson" at bounding box center [141, 231] width 45 height 8
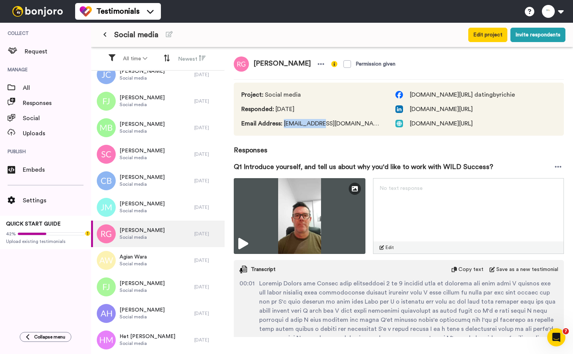
drag, startPoint x: 328, startPoint y: 122, endPoint x: 283, endPoint y: 124, distance: 45.6
click at [283, 124] on span "Email Address : 930911@pm.me" at bounding box center [310, 123] width 139 height 9
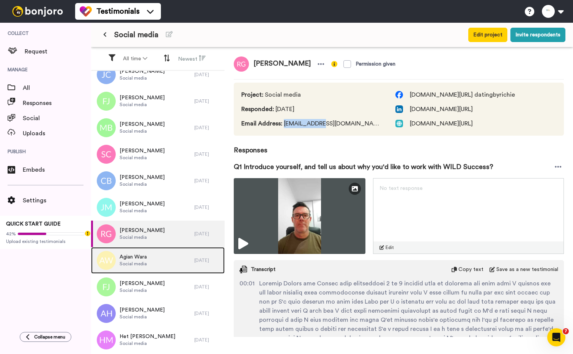
click at [134, 258] on span "Agian Wara" at bounding box center [132, 257] width 27 height 8
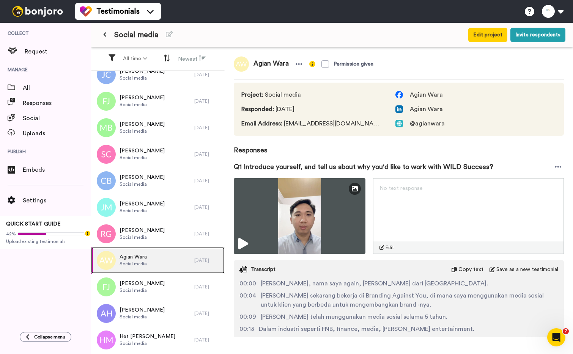
click at [140, 266] on span "Social media" at bounding box center [132, 264] width 27 height 6
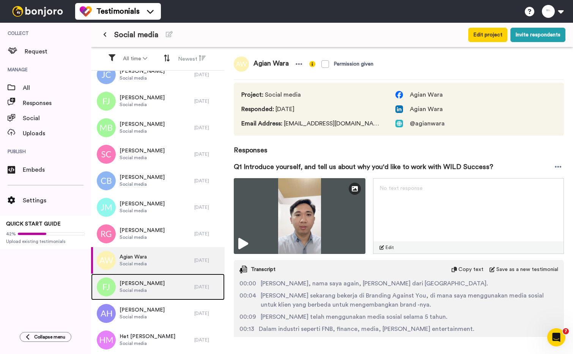
click at [136, 285] on span "Fatima Jawad" at bounding box center [141, 284] width 45 height 8
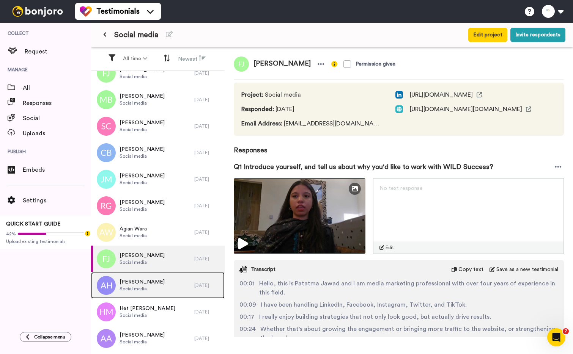
click at [133, 288] on span "Social media" at bounding box center [141, 289] width 45 height 6
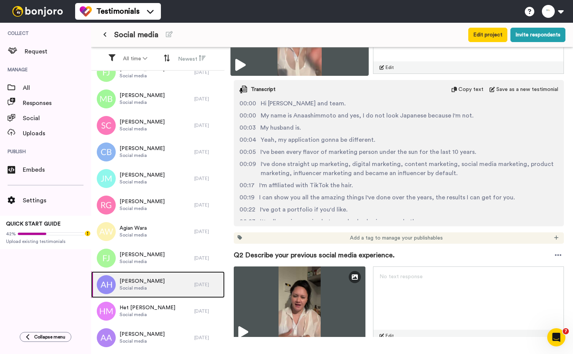
scroll to position [312, 0]
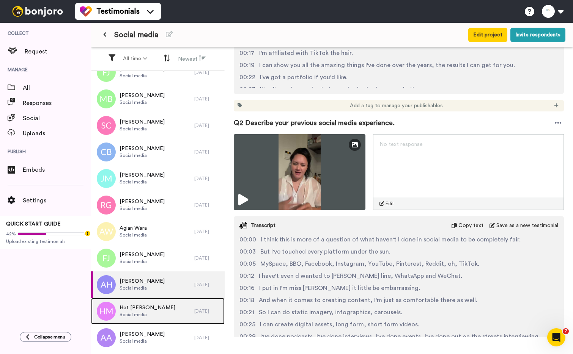
click at [138, 304] on span "Het Mistry" at bounding box center [147, 308] width 56 height 8
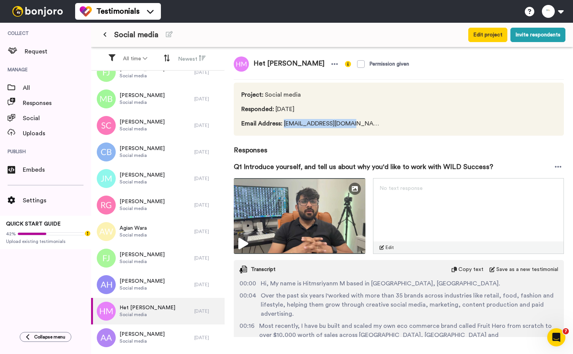
drag, startPoint x: 356, startPoint y: 122, endPoint x: 284, endPoint y: 124, distance: 71.7
click at [284, 124] on div "Project : Social media Responded : 4 days ago Email Address : hetmistry08@gmail…" at bounding box center [399, 109] width 330 height 53
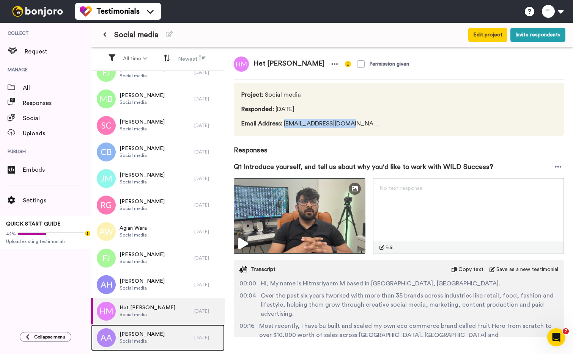
click at [132, 332] on span "Ali Ahmad" at bounding box center [141, 335] width 45 height 8
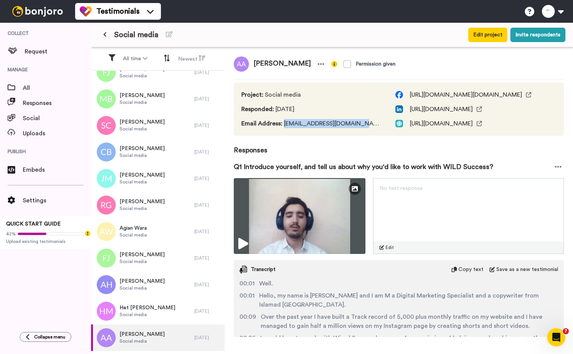
drag, startPoint x: 363, startPoint y: 126, endPoint x: 284, endPoint y: 127, distance: 78.5
click at [284, 127] on div "Project : Social media Responded : 4 days ago Email Address : aliahmadwork09@gm…" at bounding box center [399, 109] width 330 height 53
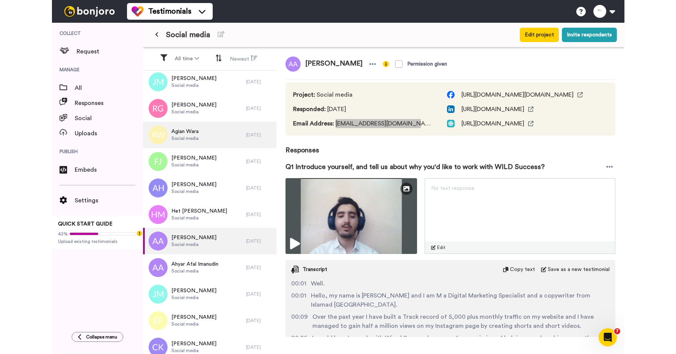
scroll to position [546, 0]
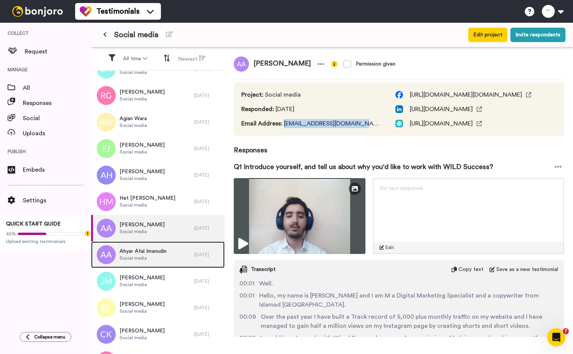
click at [138, 255] on span "Ahyar Afal Imanudin" at bounding box center [142, 252] width 47 height 8
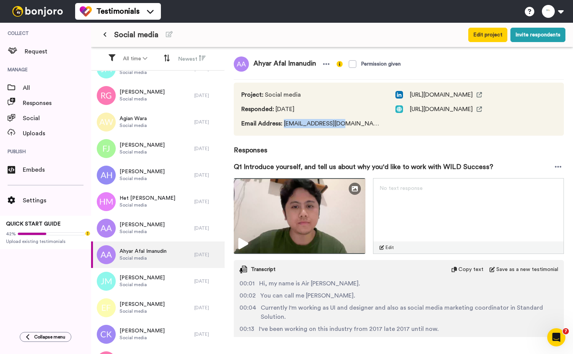
drag, startPoint x: 346, startPoint y: 124, endPoint x: 283, endPoint y: 127, distance: 63.4
click at [283, 127] on div "Project : Social media Responded : 4 days ago Email Address : xyarmvgm@gmail.co…" at bounding box center [399, 109] width 330 height 53
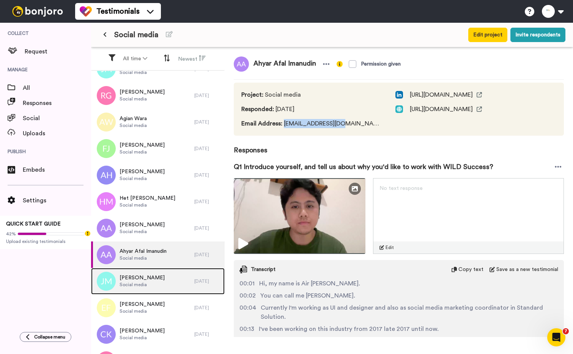
click at [132, 282] on span "Social media" at bounding box center [141, 285] width 45 height 6
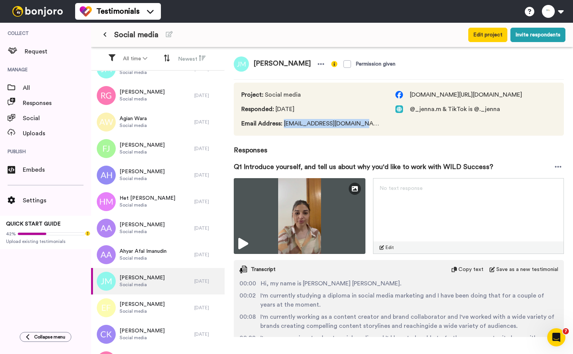
drag, startPoint x: 363, startPoint y: 125, endPoint x: 284, endPoint y: 126, distance: 78.9
click at [284, 126] on div "Project : Social media Responded : 4 days ago Email Address : jennamalandris@gm…" at bounding box center [399, 109] width 330 height 53
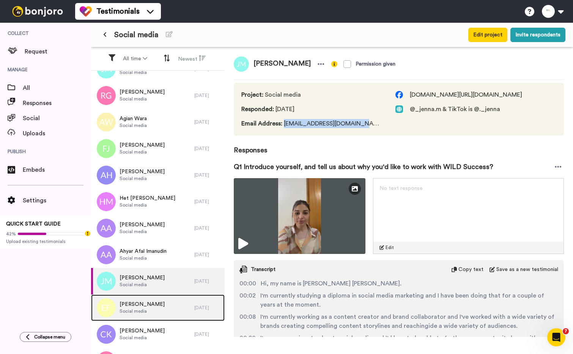
click at [147, 308] on span "Social media" at bounding box center [141, 311] width 45 height 6
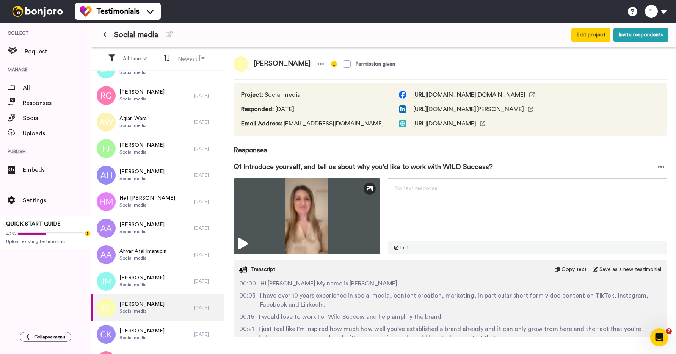
drag, startPoint x: 378, startPoint y: 126, endPoint x: 282, endPoint y: 128, distance: 96.0
click at [282, 128] on div "Project : Social media Responded : 4 days ago Email Address : info@rediscoverme…" at bounding box center [450, 109] width 433 height 53
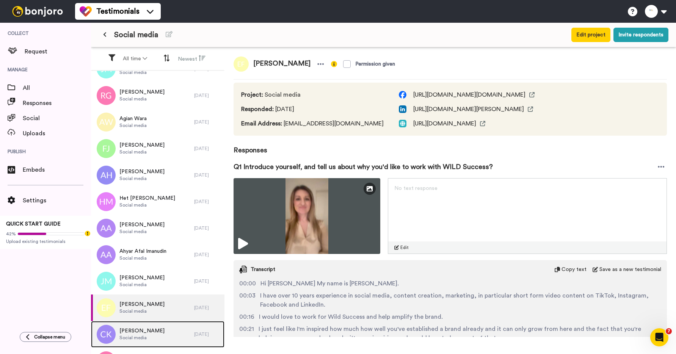
click at [131, 335] on span "Social media" at bounding box center [141, 338] width 45 height 6
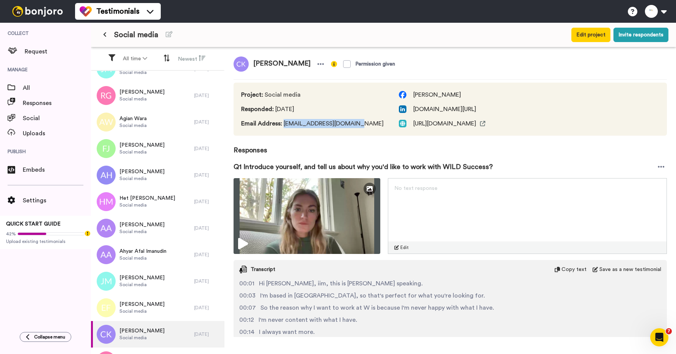
drag, startPoint x: 355, startPoint y: 122, endPoint x: 284, endPoint y: 125, distance: 71.7
click at [284, 125] on span "Email Address : claudiakozina@gmail.com" at bounding box center [312, 123] width 143 height 9
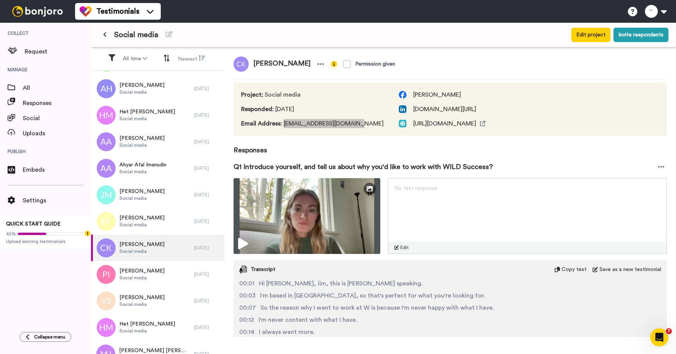
scroll to position [702, 0]
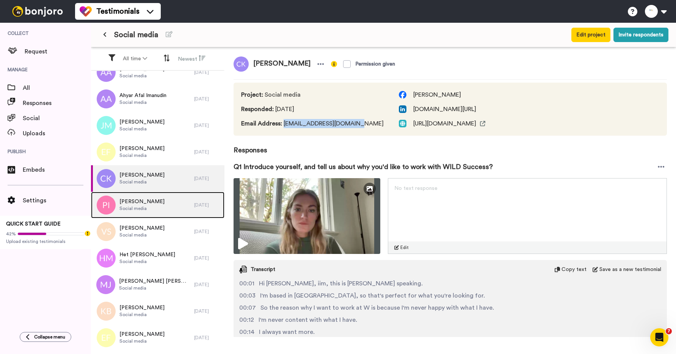
click at [141, 207] on span "Social media" at bounding box center [141, 209] width 45 height 6
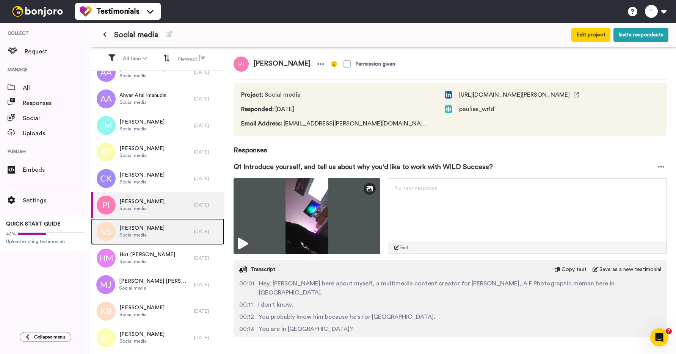
click at [135, 237] on span "Social media" at bounding box center [141, 235] width 45 height 6
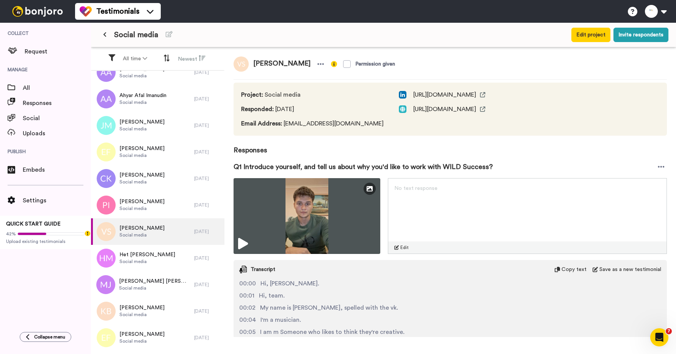
drag, startPoint x: 374, startPoint y: 125, endPoint x: 283, endPoint y: 126, distance: 91.4
click at [282, 126] on div "Project : Social media Responded : 4 days ago Email Address : vukstojisavljevic…" at bounding box center [450, 109] width 433 height 53
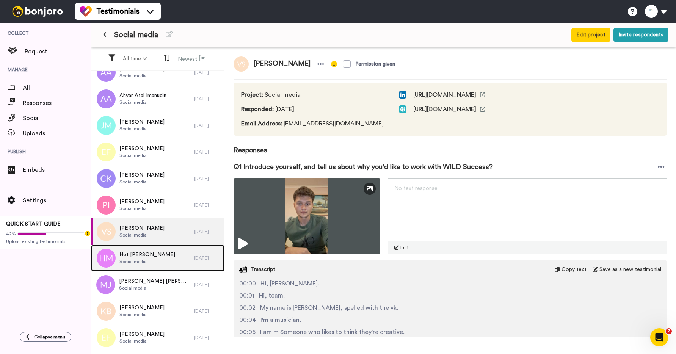
click at [170, 253] on div "Het Mistry Social media" at bounding box center [142, 258] width 103 height 27
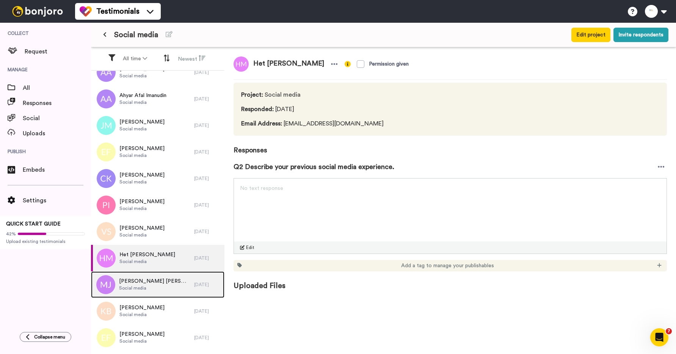
click at [141, 288] on span "Social media" at bounding box center [154, 288] width 71 height 6
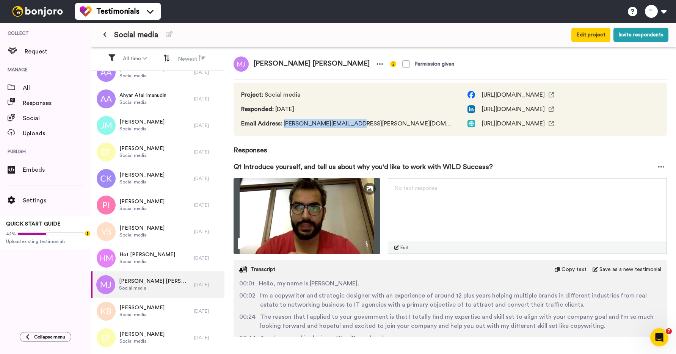
drag, startPoint x: 353, startPoint y: 122, endPoint x: 283, endPoint y: 124, distance: 69.8
click at [283, 124] on span "Email Address : maaz.j.sheikh@gmail.com" at bounding box center [346, 123] width 211 height 9
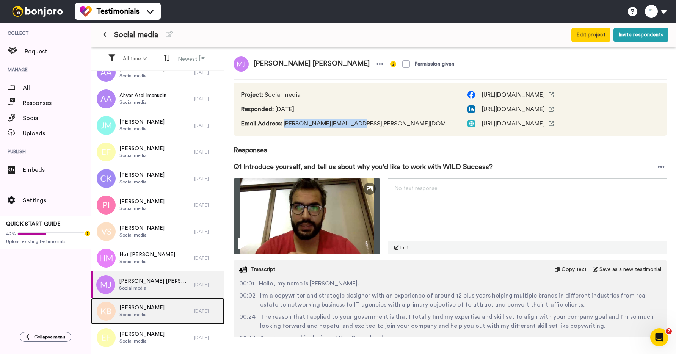
click at [129, 314] on span "Social media" at bounding box center [141, 315] width 45 height 6
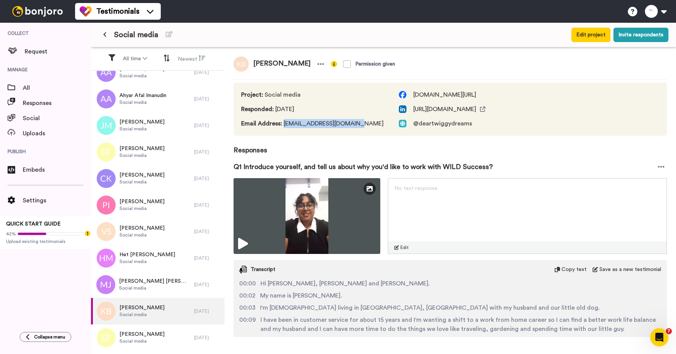
drag, startPoint x: 356, startPoint y: 123, endPoint x: 283, endPoint y: 125, distance: 72.8
click at [283, 125] on span "Email Address : kyneta.bhoola@gmail.com" at bounding box center [312, 123] width 143 height 9
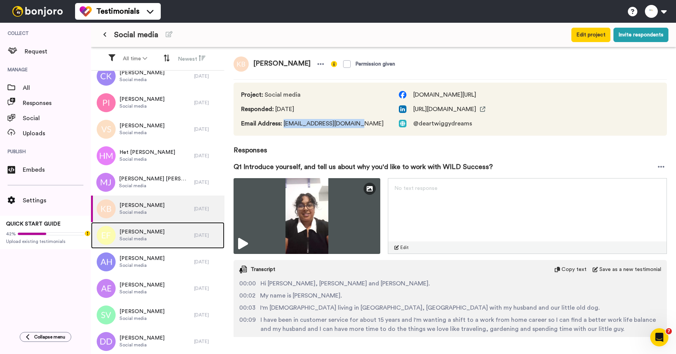
click at [132, 238] on span "Social media" at bounding box center [141, 239] width 45 height 6
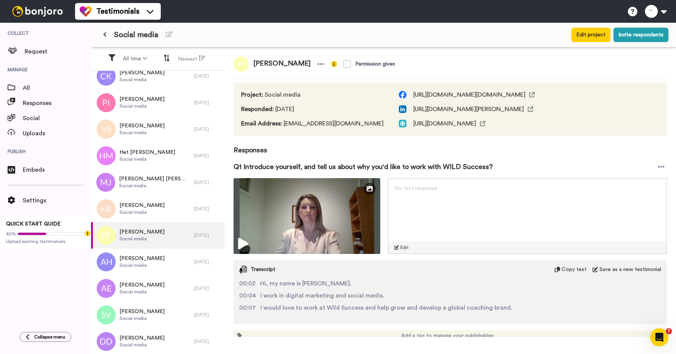
drag, startPoint x: 381, startPoint y: 125, endPoint x: 284, endPoint y: 126, distance: 97.1
click at [284, 126] on div "Project : Social media Responded : 4 days ago Email Address : info@rediscoverme…" at bounding box center [450, 109] width 433 height 53
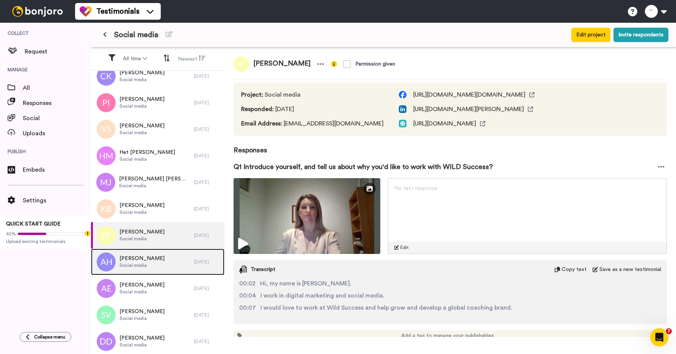
click at [151, 254] on div "Ana Hashimoto Social media" at bounding box center [142, 262] width 103 height 27
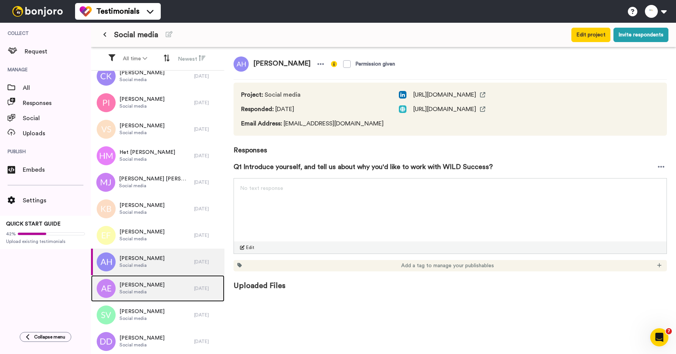
click at [140, 278] on div "Ana Emerson Social media" at bounding box center [142, 288] width 103 height 27
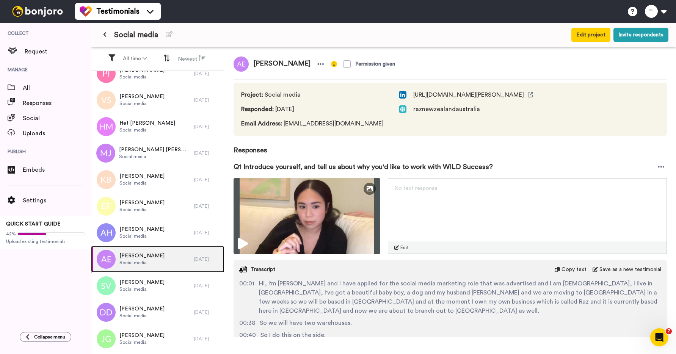
scroll to position [835, 0]
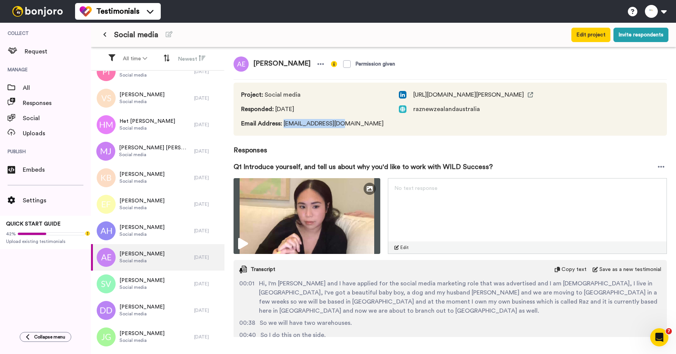
drag, startPoint x: 347, startPoint y: 121, endPoint x: 283, endPoint y: 123, distance: 63.7
click at [283, 123] on span "Email Address : tekidiaz@gmail.com" at bounding box center [312, 123] width 143 height 9
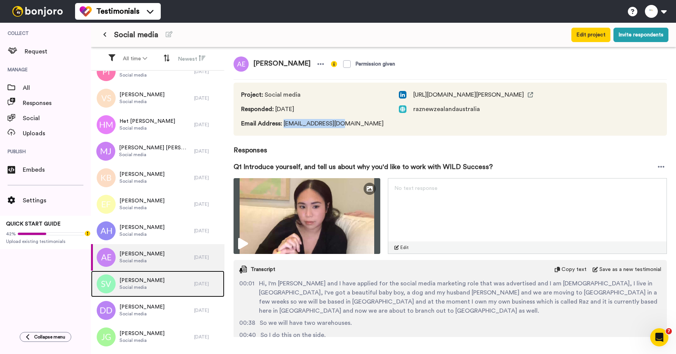
click at [127, 290] on span "Social media" at bounding box center [141, 287] width 45 height 6
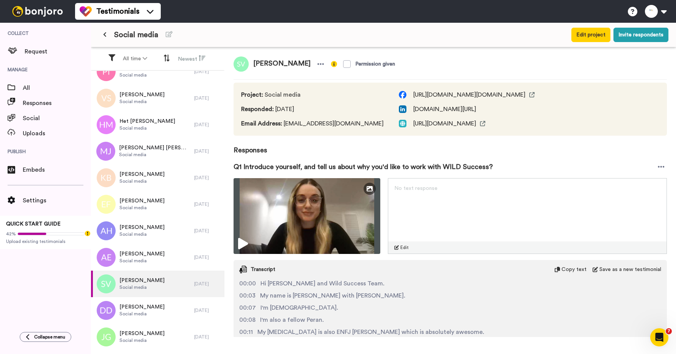
drag, startPoint x: 352, startPoint y: 128, endPoint x: 288, endPoint y: 127, distance: 64.5
click at [286, 128] on div "Project : Social media Responded : 4 days ago Email Address : sofijavuso@hotmai…" at bounding box center [450, 109] width 433 height 53
drag, startPoint x: 347, startPoint y: 124, endPoint x: 282, endPoint y: 126, distance: 65.2
click at [282, 126] on span "Email Address : sofijavuso@hotmail.com" at bounding box center [312, 123] width 143 height 9
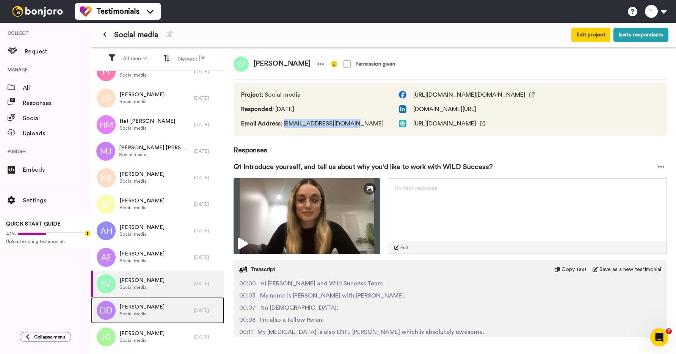
click at [152, 309] on span "Daisy Drake-Lee" at bounding box center [141, 307] width 45 height 8
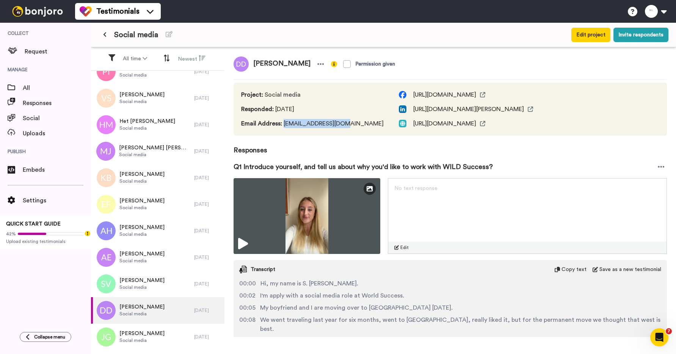
drag, startPoint x: 345, startPoint y: 123, endPoint x: 284, endPoint y: 125, distance: 61.1
click at [284, 125] on span "Email Address : daisydl@outlook.com" at bounding box center [312, 123] width 143 height 9
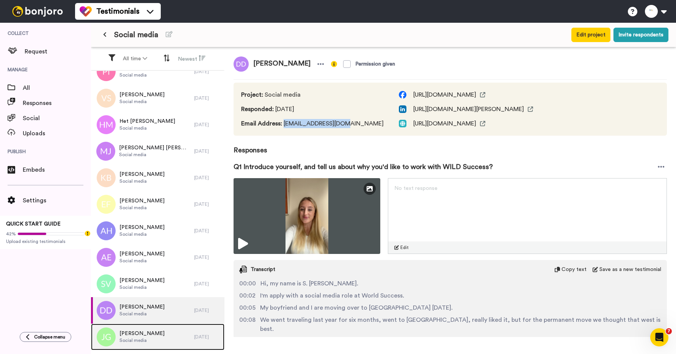
click at [136, 334] on span "Jordyn Garner" at bounding box center [141, 334] width 45 height 8
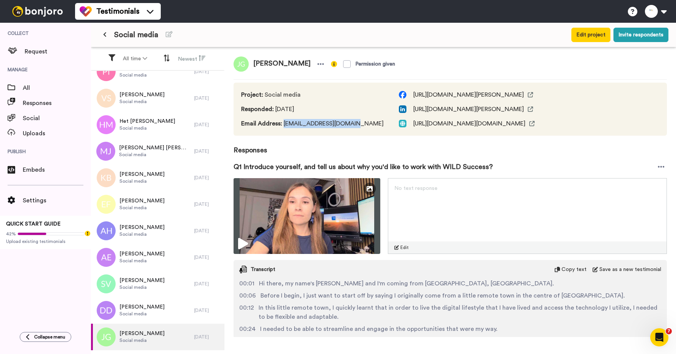
drag, startPoint x: 357, startPoint y: 126, endPoint x: 284, endPoint y: 127, distance: 72.8
click at [284, 127] on span "Email Address : micswagger14@gmail.com" at bounding box center [312, 123] width 143 height 9
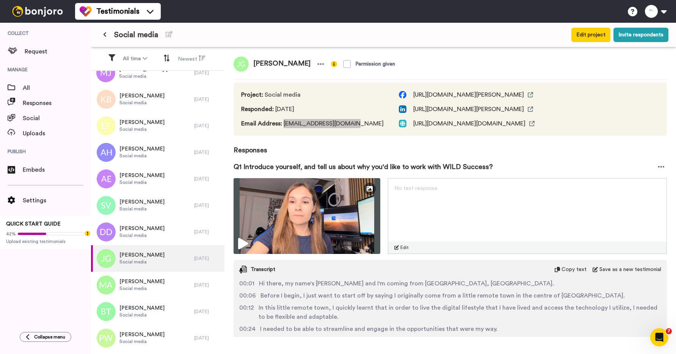
scroll to position [954, 0]
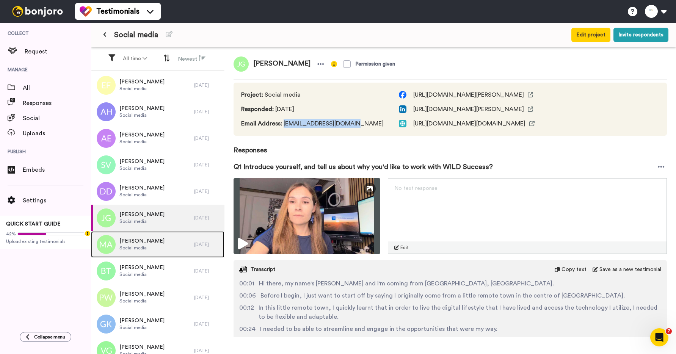
click at [140, 245] on span "Social media" at bounding box center [141, 248] width 45 height 6
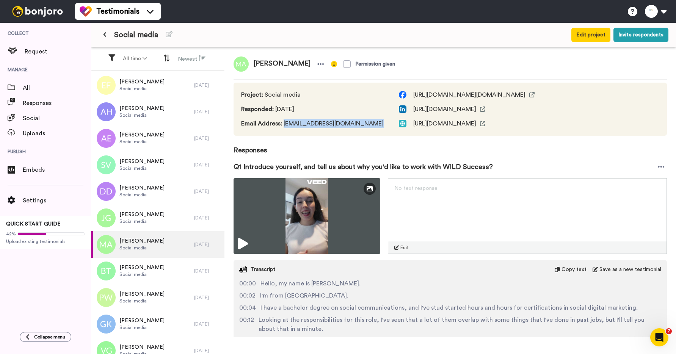
drag, startPoint x: 377, startPoint y: 121, endPoint x: 284, endPoint y: 128, distance: 93.2
click at [284, 128] on div "Project : Social media Responded : 4 days ago Email Address : mercedes.aincioa@…" at bounding box center [450, 109] width 433 height 53
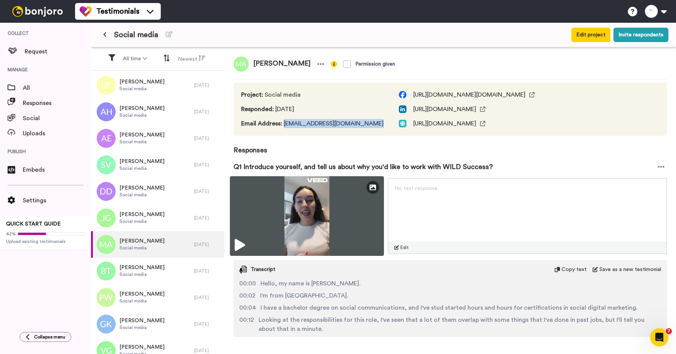
click at [256, 229] on img at bounding box center [307, 216] width 154 height 80
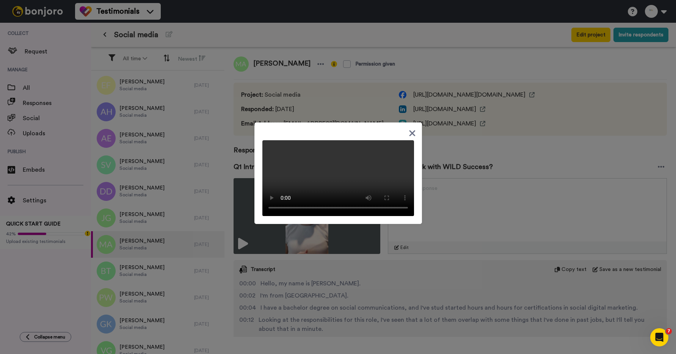
click at [166, 268] on div at bounding box center [338, 177] width 676 height 354
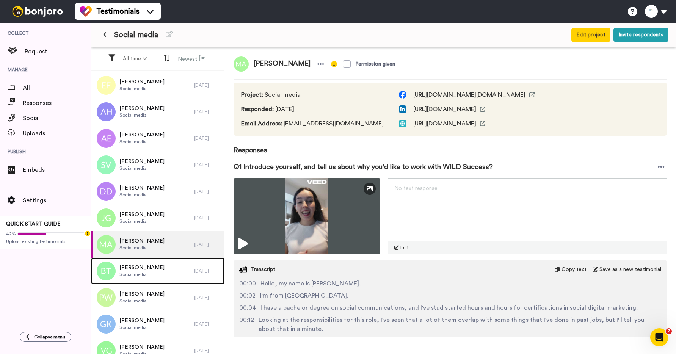
click at [165, 268] on span "Barjuan Theofano Evaprast" at bounding box center [141, 268] width 45 height 8
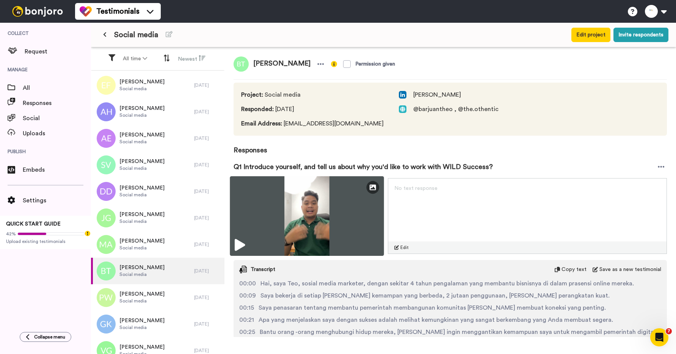
click at [274, 223] on img at bounding box center [307, 216] width 154 height 80
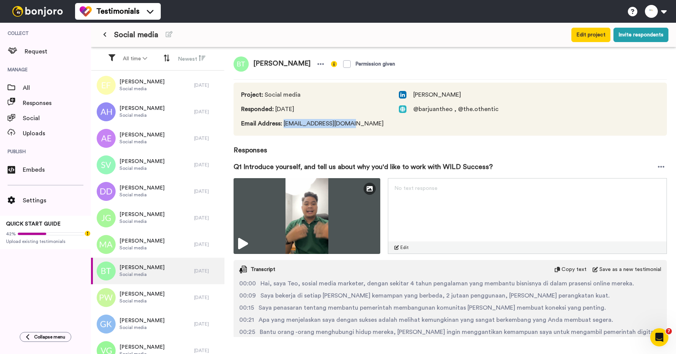
drag, startPoint x: 282, startPoint y: 124, endPoint x: 349, endPoint y: 125, distance: 66.7
click at [349, 125] on span "Email Address : barjuantheo@gmail.com" at bounding box center [312, 123] width 143 height 9
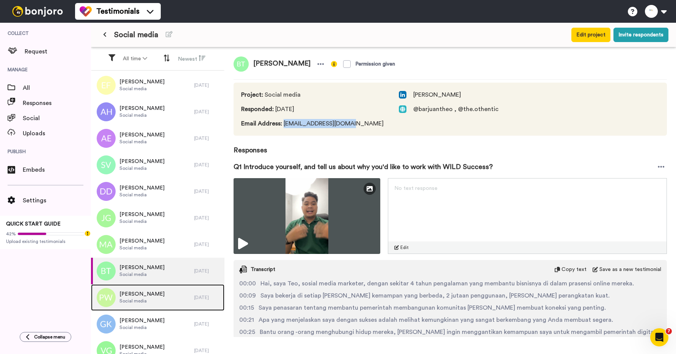
click at [141, 292] on span "Paris Wheeler" at bounding box center [141, 294] width 45 height 8
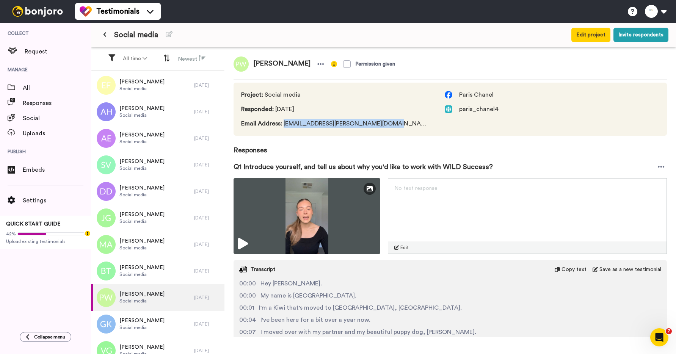
drag, startPoint x: 284, startPoint y: 124, endPoint x: 386, endPoint y: 126, distance: 101.6
click at [386, 126] on div "Project : Social media Responded : 4 days ago Email Address : paris.wheeler@giu…" at bounding box center [450, 109] width 433 height 53
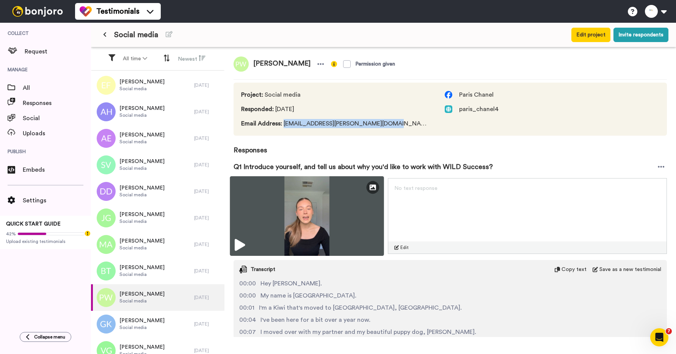
click at [334, 212] on img at bounding box center [307, 216] width 154 height 80
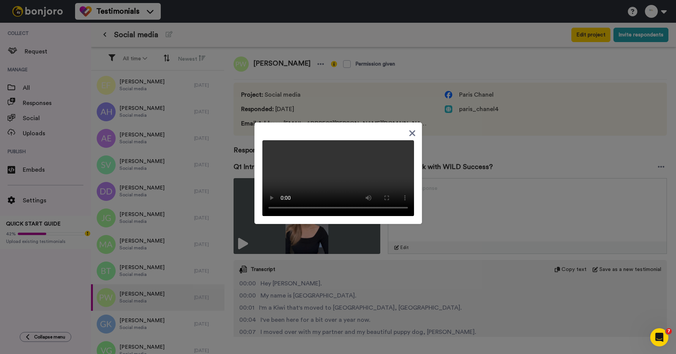
click at [242, 209] on div at bounding box center [338, 177] width 676 height 354
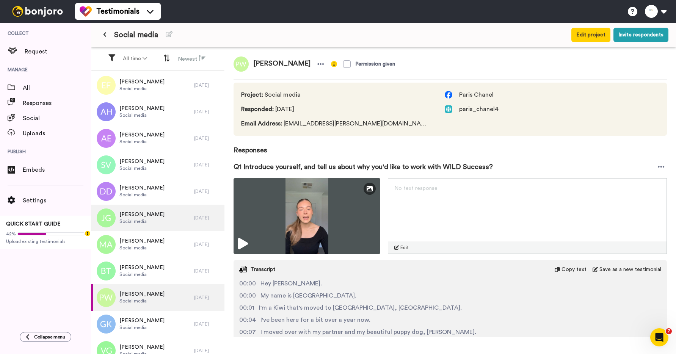
scroll to position [1083, 0]
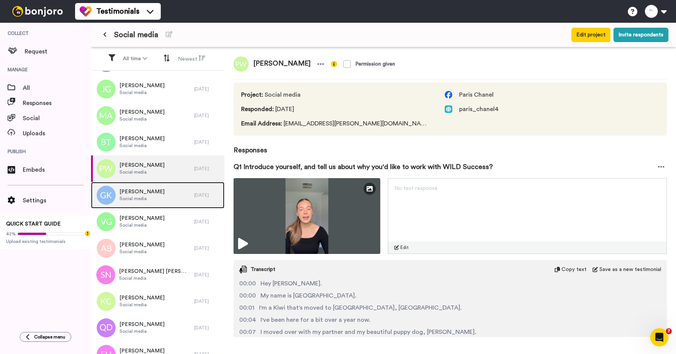
click at [154, 196] on div "Ghazal Kawar Social media" at bounding box center [142, 195] width 103 height 27
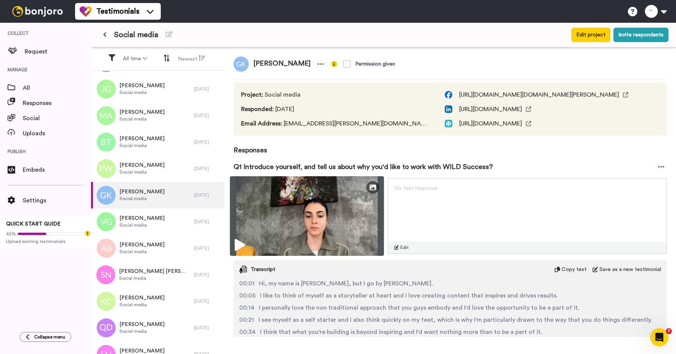
click at [243, 217] on img at bounding box center [307, 216] width 154 height 80
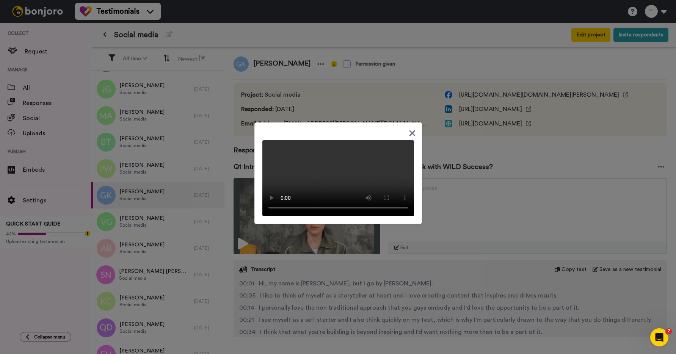
click at [312, 107] on div at bounding box center [338, 177] width 676 height 354
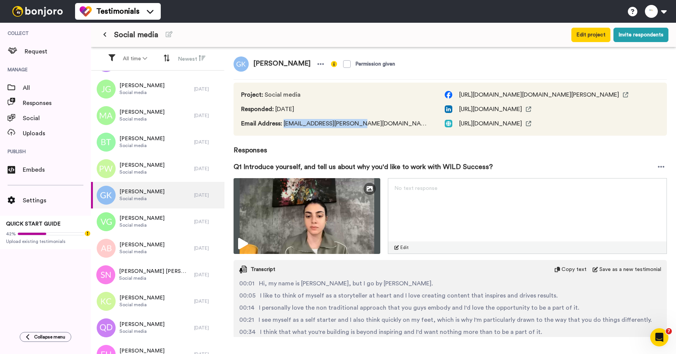
drag, startPoint x: 285, startPoint y: 124, endPoint x: 375, endPoint y: 125, distance: 89.9
click at [375, 125] on div "Project : Social media Responded : 4 days ago Email Address : ghazal.kawar@outl…" at bounding box center [450, 109] width 433 height 53
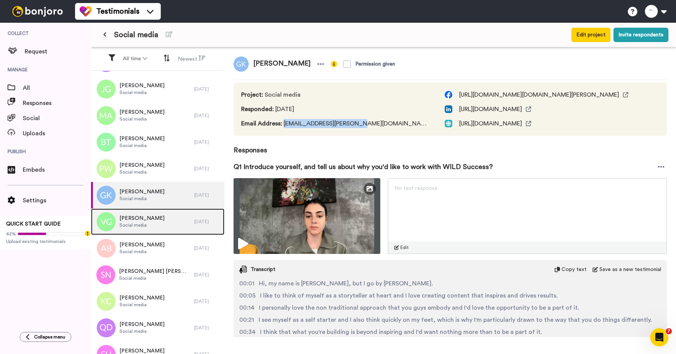
click at [146, 220] on span "Vanessa Greene" at bounding box center [141, 219] width 45 height 8
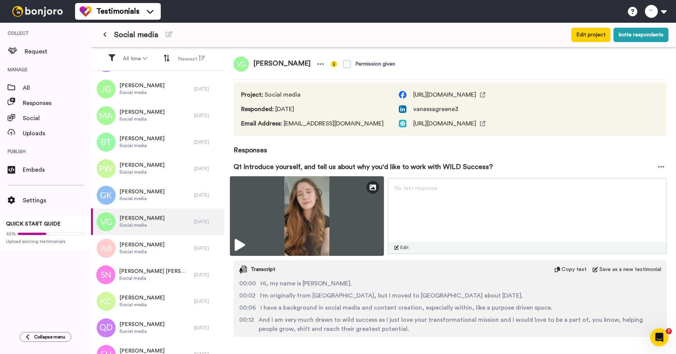
click at [275, 218] on img at bounding box center [307, 216] width 154 height 80
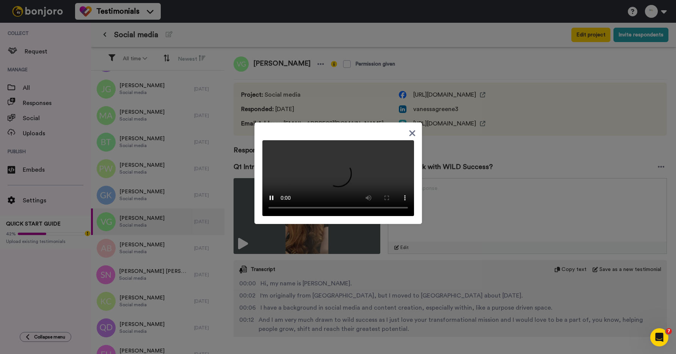
click at [243, 162] on div at bounding box center [338, 177] width 676 height 354
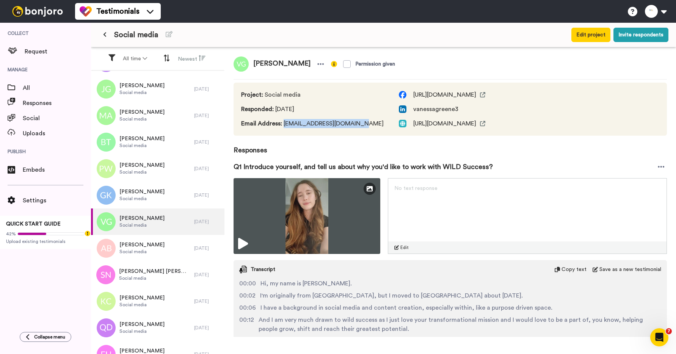
drag, startPoint x: 283, startPoint y: 124, endPoint x: 369, endPoint y: 125, distance: 86.1
click at [369, 125] on span "Email Address : vanessagreene3@gmail.com" at bounding box center [312, 123] width 143 height 9
click at [513, 122] on span "https://www.instagram.com/_vnesser" at bounding box center [507, 123] width 217 height 9
click at [485, 123] on icon at bounding box center [482, 123] width 5 height 5
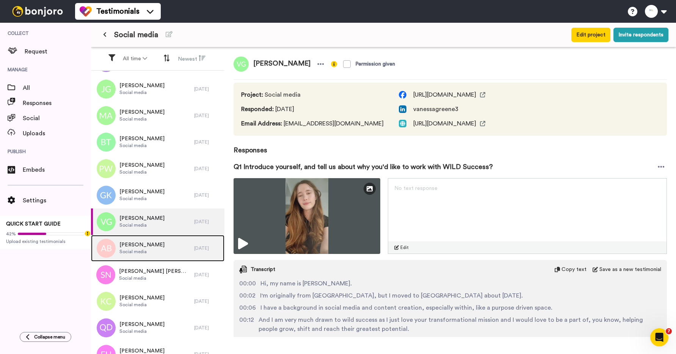
click at [146, 256] on div "Aimee Burrows Social media" at bounding box center [142, 248] width 103 height 27
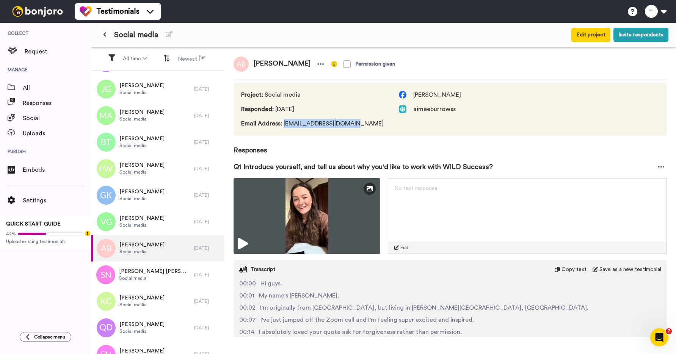
drag, startPoint x: 282, startPoint y: 124, endPoint x: 355, endPoint y: 125, distance: 72.1
click at [355, 125] on span "Email Address : aimeelee@hotmail.co.nz" at bounding box center [312, 123] width 143 height 9
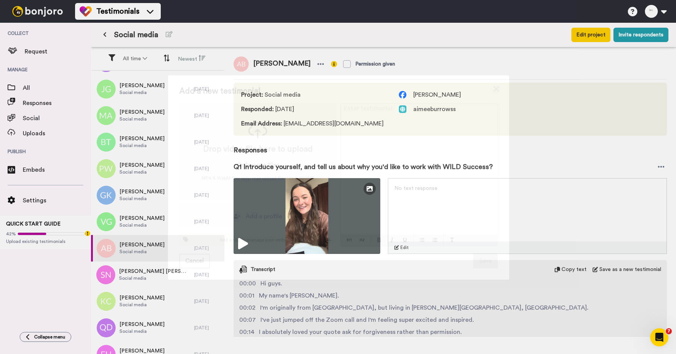
click at [116, 275] on div "Add a new testimonial Drop video file here to upload Or browse files MP4 & WebM…" at bounding box center [338, 177] width 676 height 354
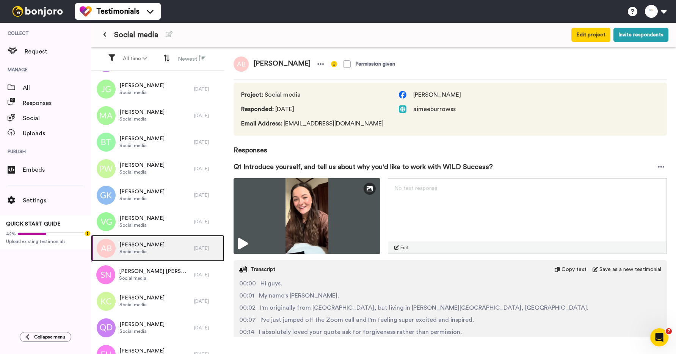
click at [132, 248] on div "Aimee Burrows Social media" at bounding box center [141, 248] width 45 height 14
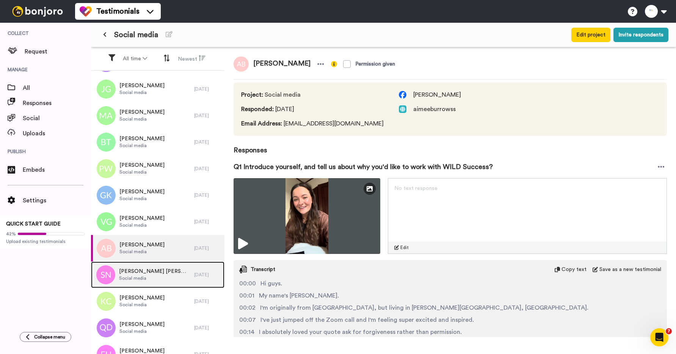
click at [130, 271] on span "Stephanie Ngina" at bounding box center [154, 272] width 71 height 8
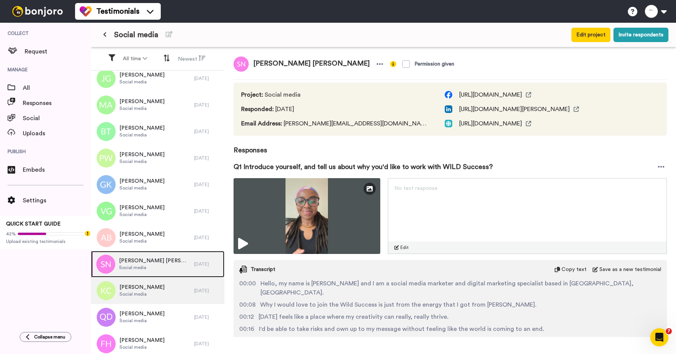
scroll to position [1096, 0]
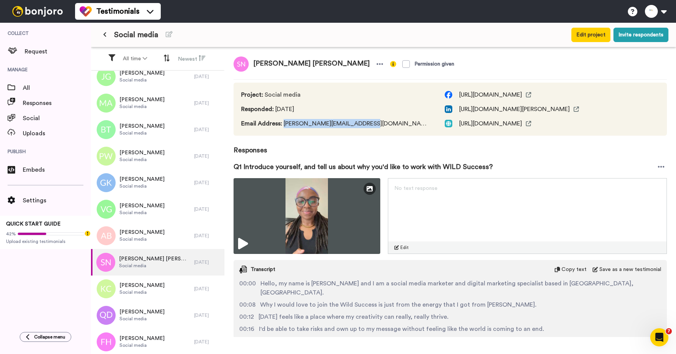
drag, startPoint x: 284, startPoint y: 124, endPoint x: 372, endPoint y: 124, distance: 88.4
click at [372, 124] on div "Project : Social media Responded : 4 days ago Email Address : stephanie.ngian93…" at bounding box center [450, 109] width 433 height 53
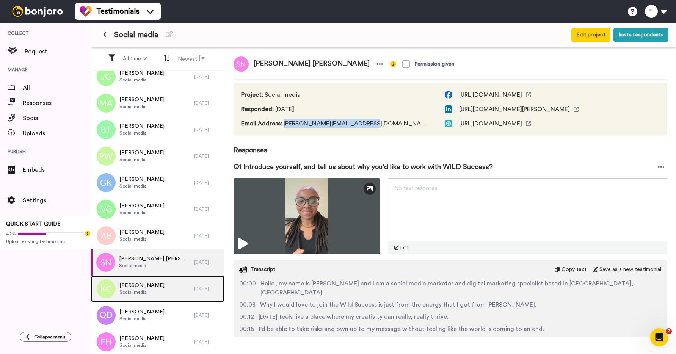
click at [133, 289] on span "Social media" at bounding box center [141, 292] width 45 height 6
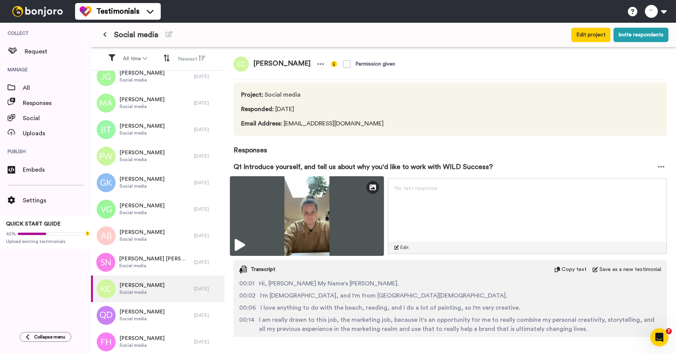
click at [285, 180] on img at bounding box center [307, 216] width 154 height 80
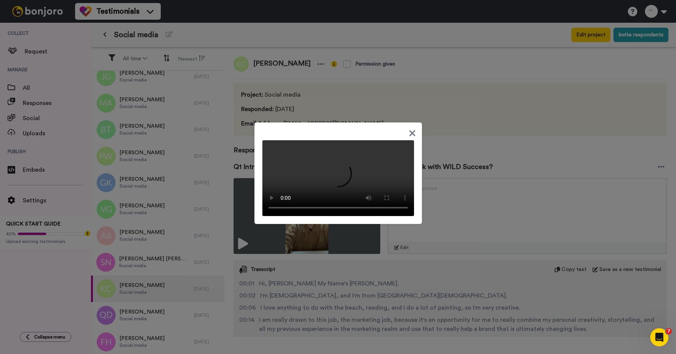
click at [244, 134] on div at bounding box center [338, 177] width 676 height 354
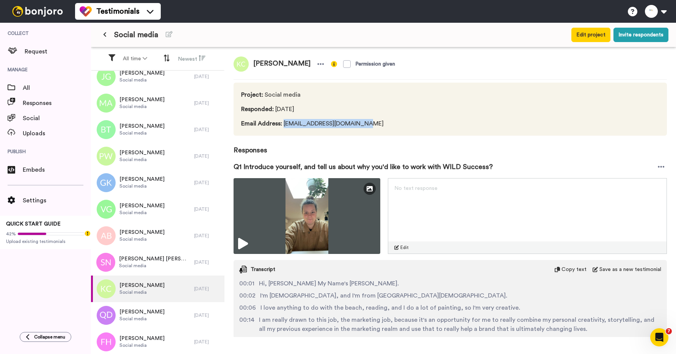
drag, startPoint x: 283, startPoint y: 123, endPoint x: 365, endPoint y: 122, distance: 82.3
click at [365, 123] on span "Email Address : kellyclaessen12@gmail.com" at bounding box center [312, 123] width 143 height 9
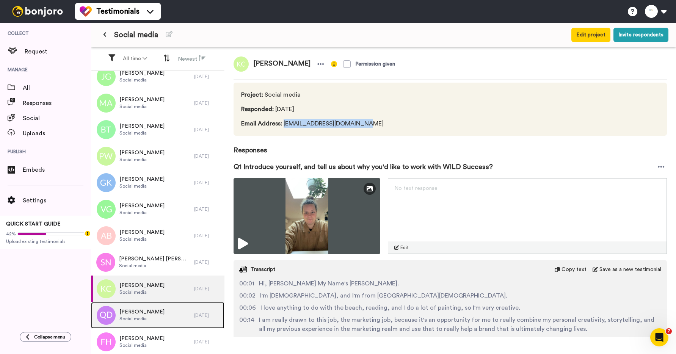
click at [152, 308] on span "Queenie Dinapo" at bounding box center [141, 312] width 45 height 8
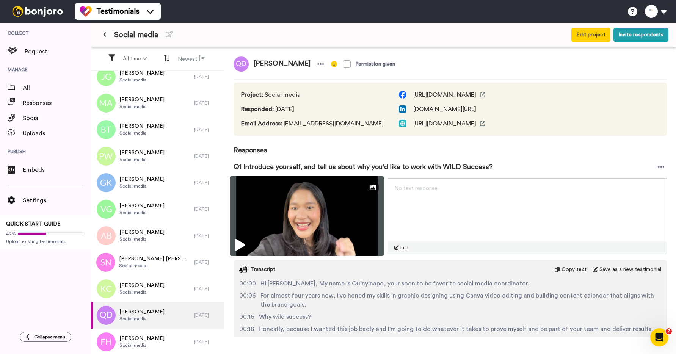
click at [281, 215] on img at bounding box center [307, 216] width 154 height 80
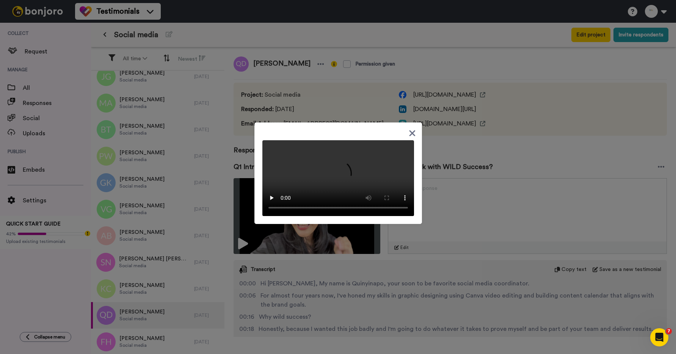
click at [245, 171] on div at bounding box center [338, 177] width 676 height 354
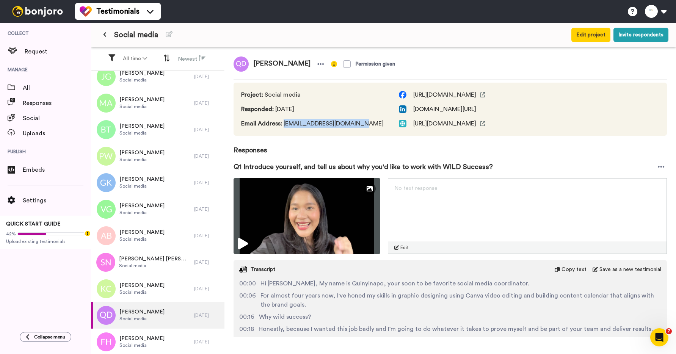
drag, startPoint x: 283, startPoint y: 125, endPoint x: 372, endPoint y: 127, distance: 89.1
click at [372, 127] on div "Project : Social media Responded : 4 days ago Email Address : queeniedinapo5@gm…" at bounding box center [450, 109] width 433 height 53
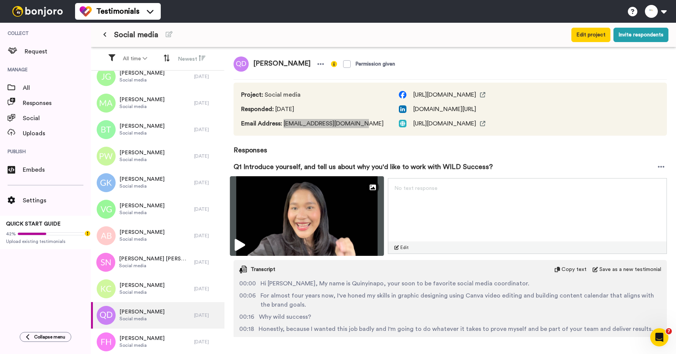
scroll to position [1149, 0]
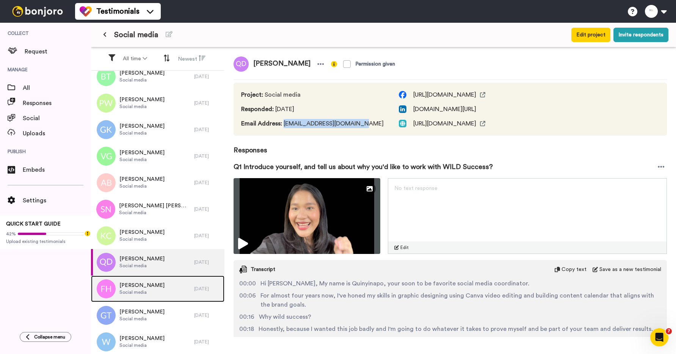
click at [137, 286] on span "Felicia Harefa" at bounding box center [141, 286] width 45 height 8
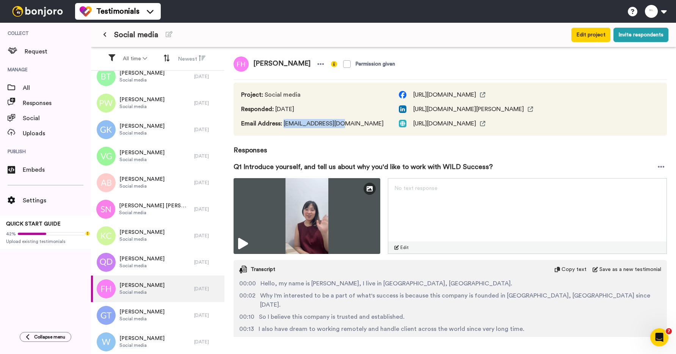
drag, startPoint x: 284, startPoint y: 122, endPoint x: 352, endPoint y: 122, distance: 67.9
click at [352, 122] on span "Email Address : Harefa92@gmail.com" at bounding box center [312, 123] width 143 height 9
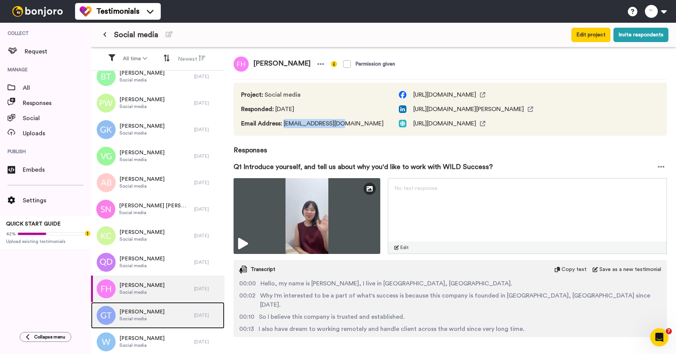
click at [129, 316] on span "Social media" at bounding box center [141, 319] width 45 height 6
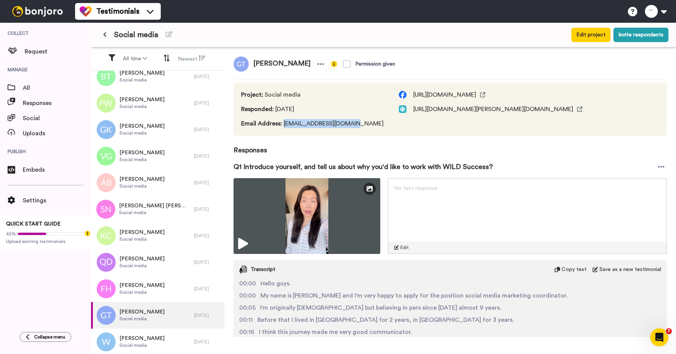
drag, startPoint x: 282, startPoint y: 125, endPoint x: 357, endPoint y: 125, distance: 74.7
click at [357, 125] on span "Email Address : galitrankova@gmail.com" at bounding box center [312, 123] width 143 height 9
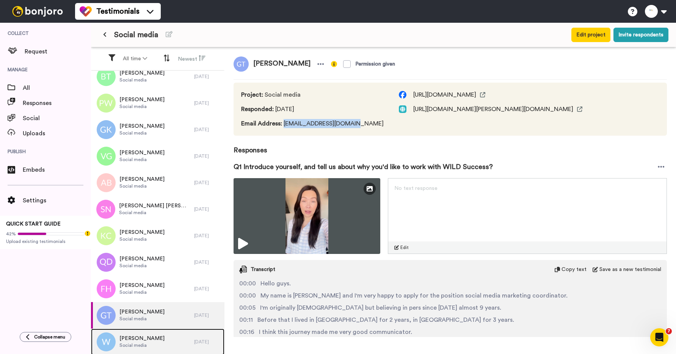
click at [127, 336] on span "Wendy" at bounding box center [141, 339] width 45 height 8
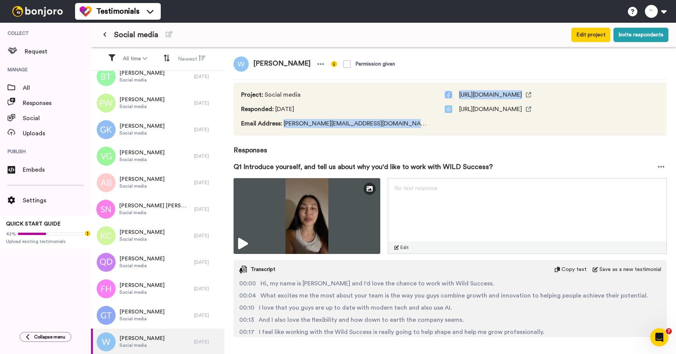
drag, startPoint x: 285, startPoint y: 123, endPoint x: 380, endPoint y: 122, distance: 94.8
click at [380, 122] on div "Project : Social media Responded : 4 days ago Email Address : wendyleigh.yu@gma…" at bounding box center [450, 109] width 433 height 53
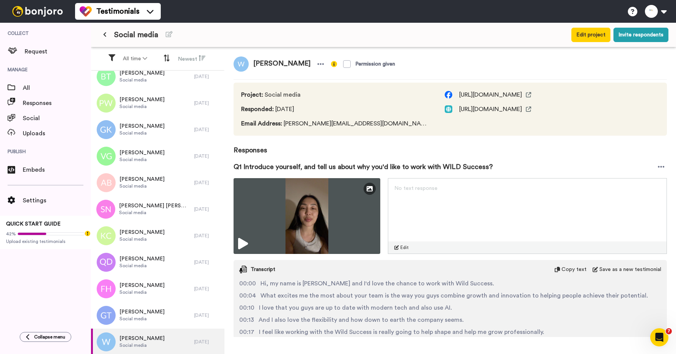
click at [372, 126] on div "Project : Social media Responded : 4 days ago Email Address : wendyleigh.yu@gma…" at bounding box center [450, 109] width 433 height 53
drag, startPoint x: 364, startPoint y: 126, endPoint x: 281, endPoint y: 125, distance: 82.7
click at [281, 125] on span "Email Address : wendyleigh.yu@gmail.com" at bounding box center [335, 123] width 188 height 9
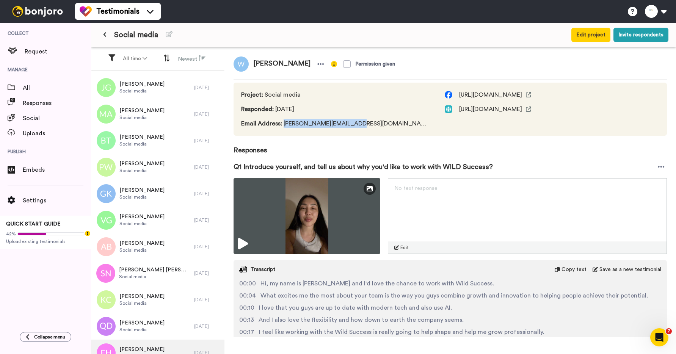
scroll to position [1149, 0]
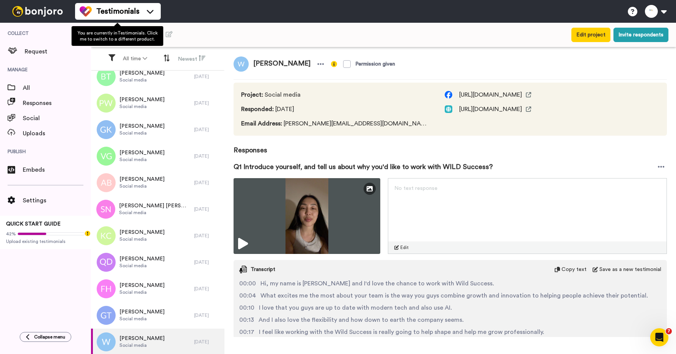
click at [107, 29] on div "You are currently in Testimonials . Click me to switch to a different product." at bounding box center [118, 36] width 92 height 20
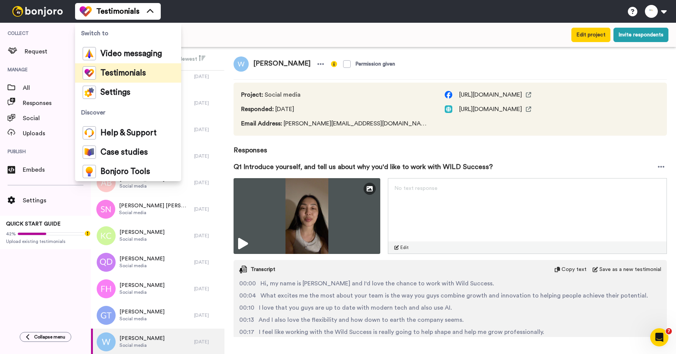
click at [210, 37] on div "Social media" at bounding box center [289, 35] width 380 height 14
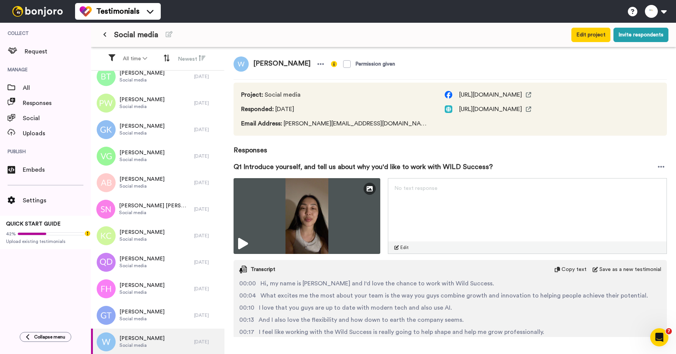
click at [103, 35] on button at bounding box center [105, 35] width 13 height 14
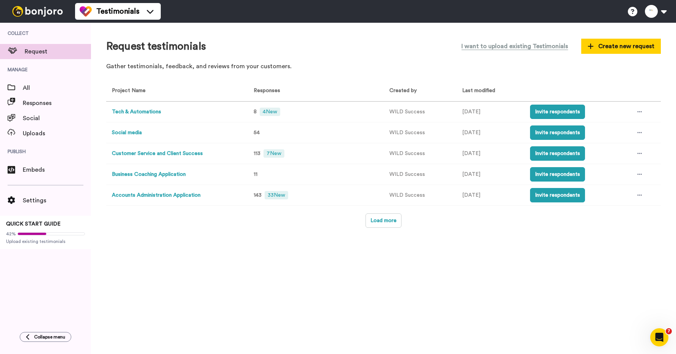
click at [154, 153] on button "Customer Service and Client Success" at bounding box center [157, 154] width 91 height 8
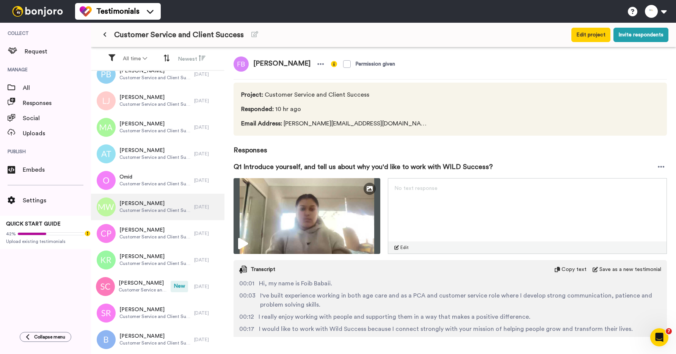
scroll to position [641, 0]
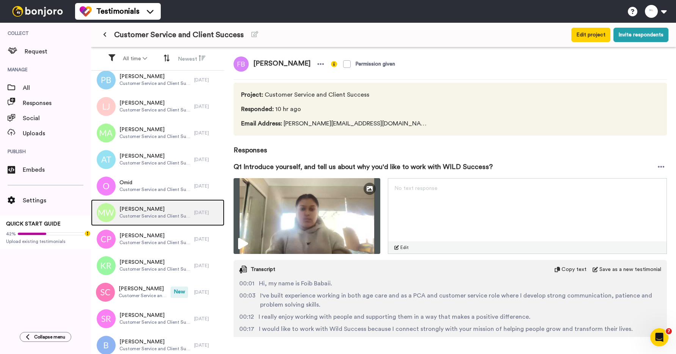
click at [155, 206] on span "Michelle Williams" at bounding box center [154, 210] width 71 height 8
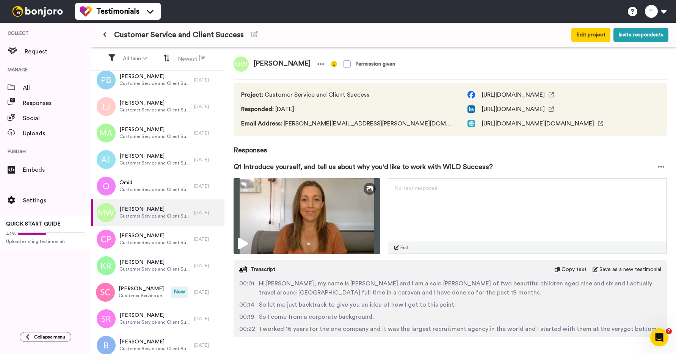
click at [267, 231] on img at bounding box center [307, 216] width 147 height 76
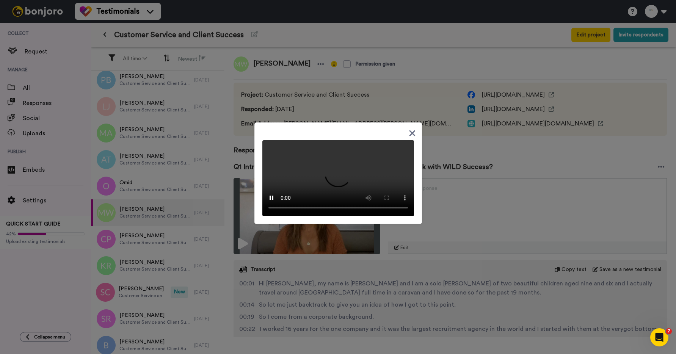
click at [387, 271] on div at bounding box center [338, 177] width 676 height 354
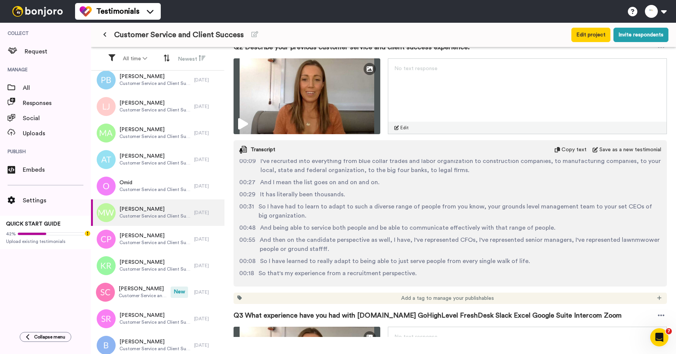
scroll to position [141, 0]
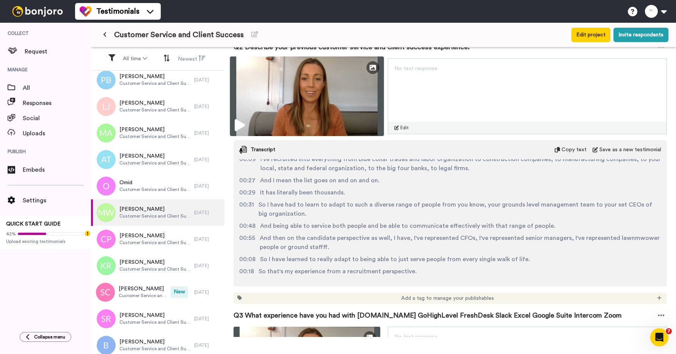
click at [285, 99] on img at bounding box center [307, 96] width 154 height 80
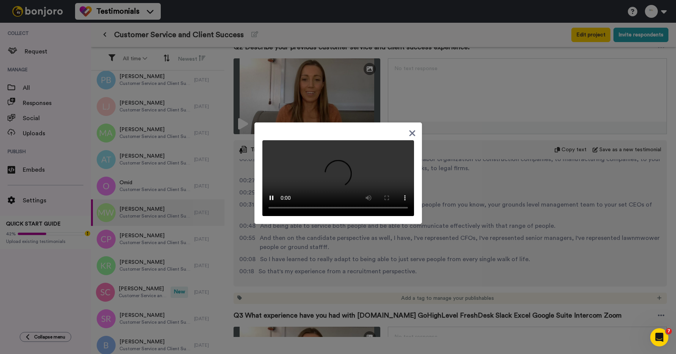
click at [246, 172] on div at bounding box center [338, 177] width 676 height 354
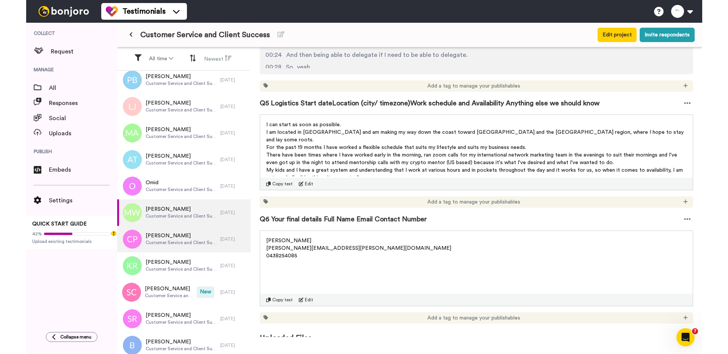
scroll to position [689, 0]
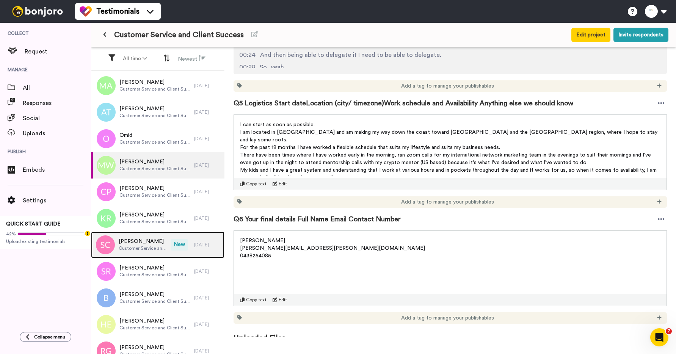
click at [150, 240] on span "Stephen Chan" at bounding box center [143, 242] width 48 height 8
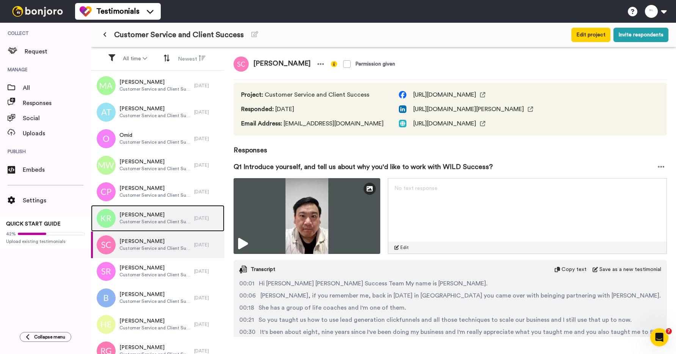
click at [152, 220] on span "Customer Service and Client Success" at bounding box center [154, 222] width 71 height 6
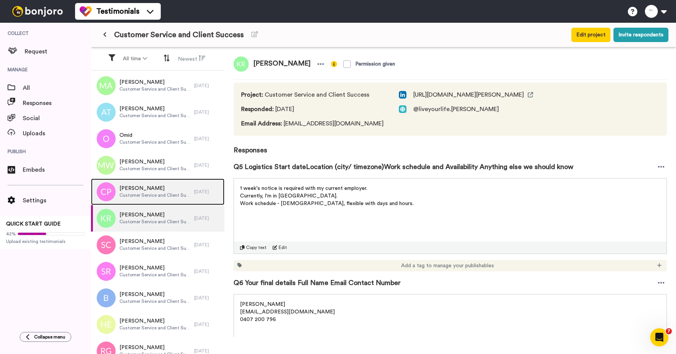
click at [154, 195] on span "Customer Service and Client Success" at bounding box center [154, 195] width 71 height 6
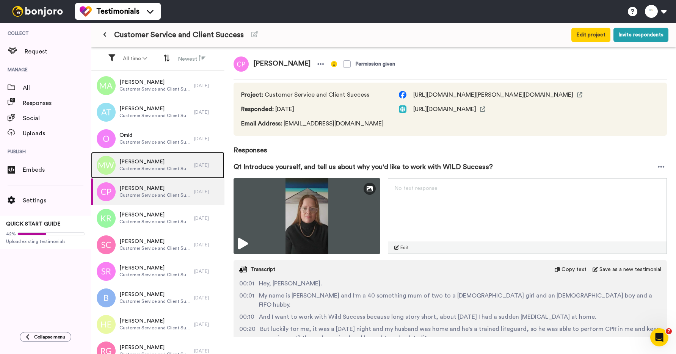
click at [154, 171] on span "Customer Service and Client Success" at bounding box center [154, 169] width 71 height 6
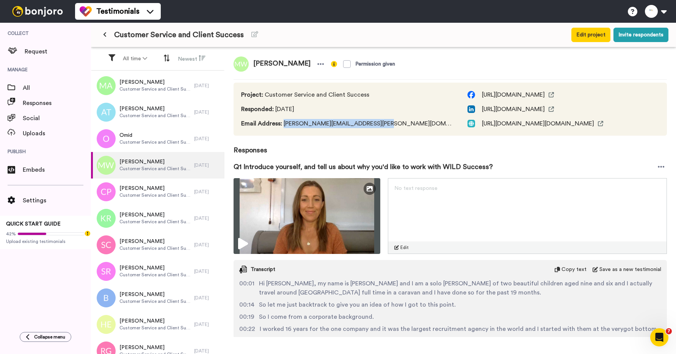
drag, startPoint x: 378, startPoint y: 125, endPoint x: 283, endPoint y: 126, distance: 95.2
click at [283, 126] on div "Project : Customer Service and Client Success Responded : 3 days ago Email Addr…" at bounding box center [450, 109] width 433 height 53
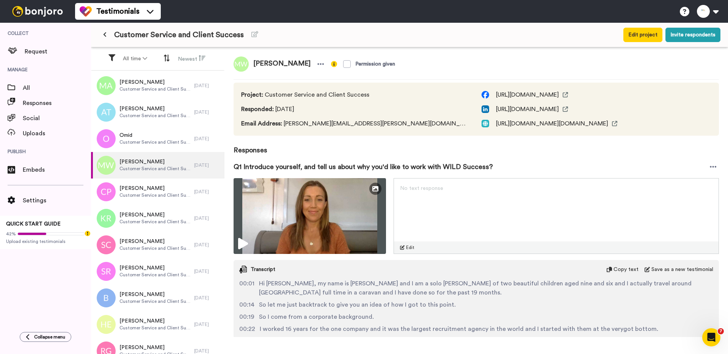
click at [320, 121] on span "Email Address : michelle.williams@outlook.com.au" at bounding box center [353, 123] width 225 height 9
drag, startPoint x: 380, startPoint y: 122, endPoint x: 283, endPoint y: 126, distance: 97.1
click at [283, 126] on span "Email Address : michelle.williams@outlook.com.au" at bounding box center [353, 123] width 225 height 9
